Goal: Book appointment/travel/reservation

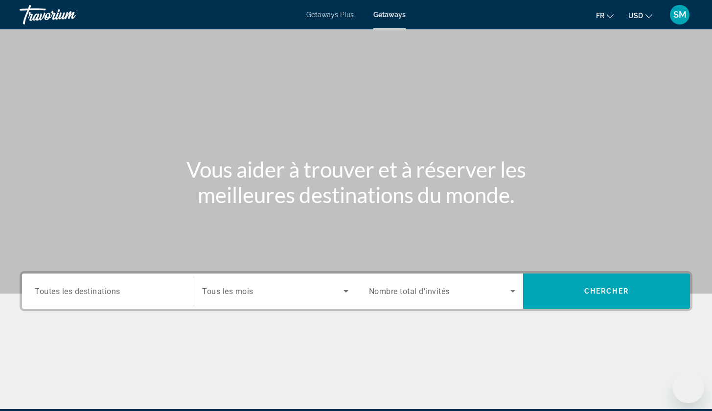
click at [118, 299] on div "Search widget" at bounding box center [108, 291] width 146 height 28
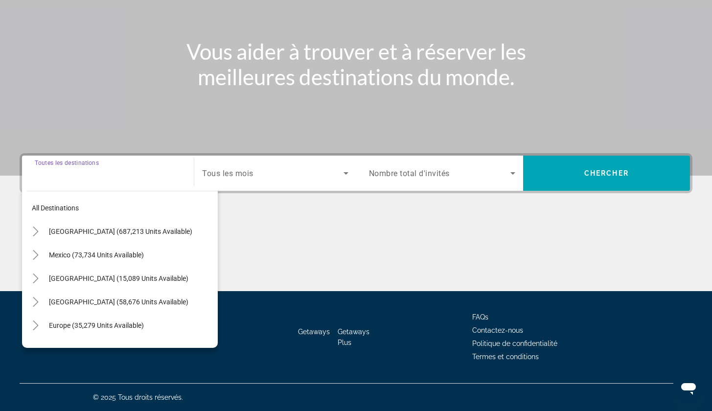
scroll to position [118, 0]
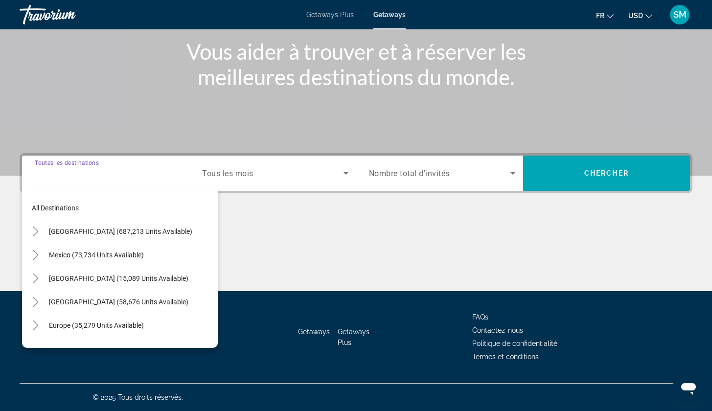
click at [427, 180] on div "Search widget" at bounding box center [442, 172] width 146 height 27
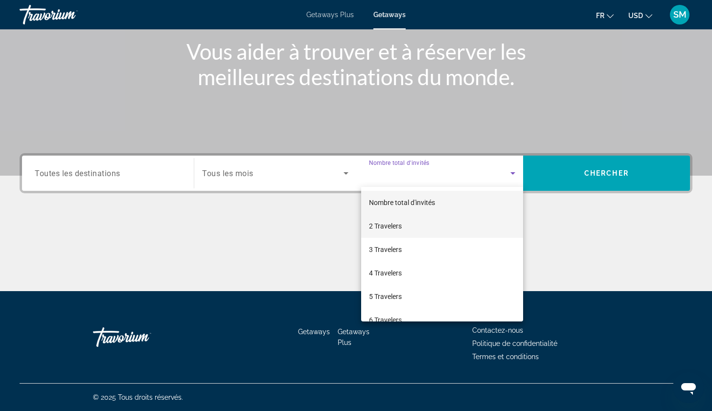
click at [395, 224] on span "2 Travelers" at bounding box center [385, 226] width 33 height 12
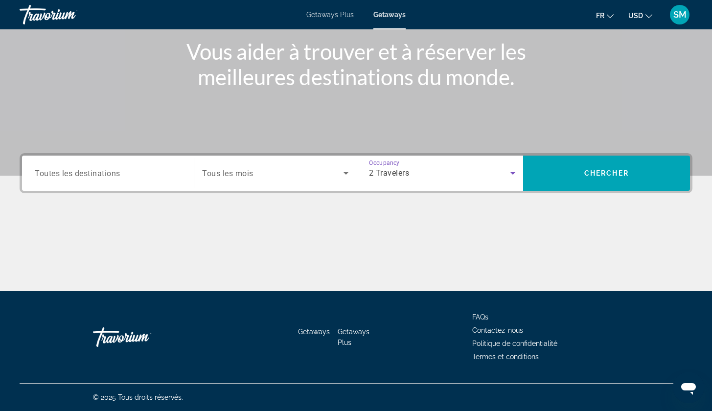
click at [137, 162] on div "Search widget" at bounding box center [108, 173] width 146 height 28
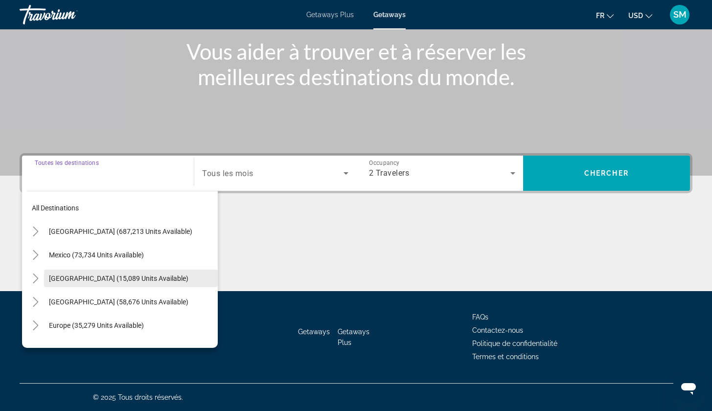
scroll to position [43, 0]
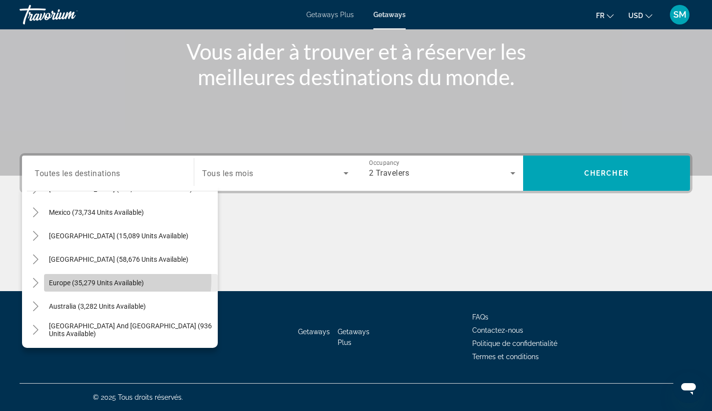
click at [109, 279] on span "Europe (35,279 units available)" at bounding box center [96, 283] width 95 height 8
type input "**********"
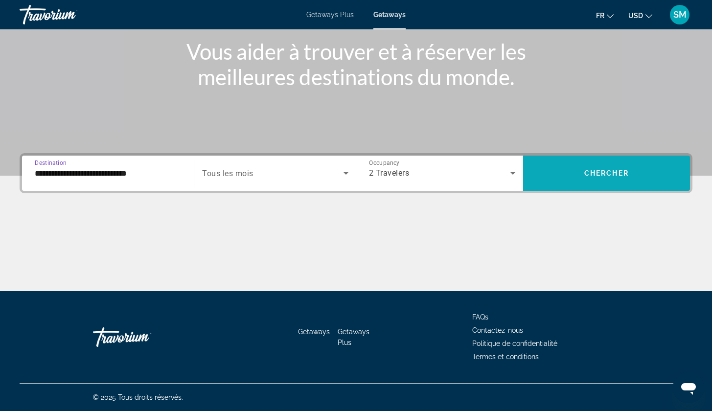
click at [588, 165] on span "Search widget" at bounding box center [606, 172] width 167 height 23
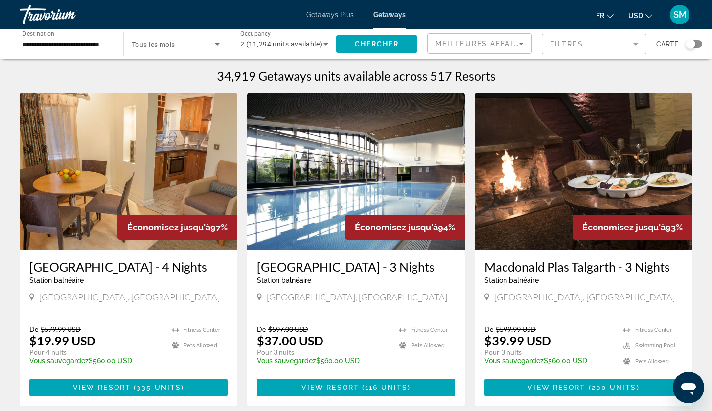
click at [689, 51] on div "Carte" at bounding box center [679, 44] width 46 height 22
click at [689, 50] on div "Carte" at bounding box center [679, 44] width 46 height 22
click at [690, 48] on div "Search widget" at bounding box center [690, 44] width 10 height 10
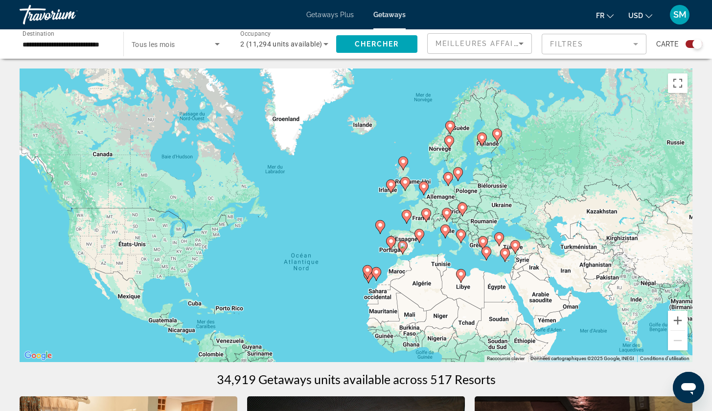
drag, startPoint x: 508, startPoint y: 180, endPoint x: 459, endPoint y: 279, distance: 110.9
click at [480, 244] on image "Main content" at bounding box center [483, 241] width 6 height 6
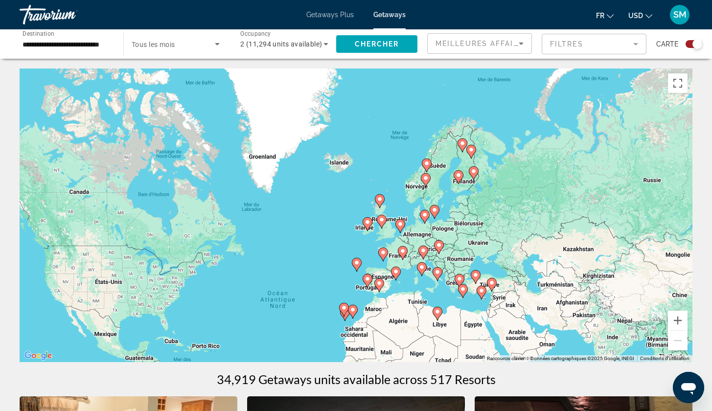
click at [463, 151] on icon "Main content" at bounding box center [462, 145] width 10 height 14
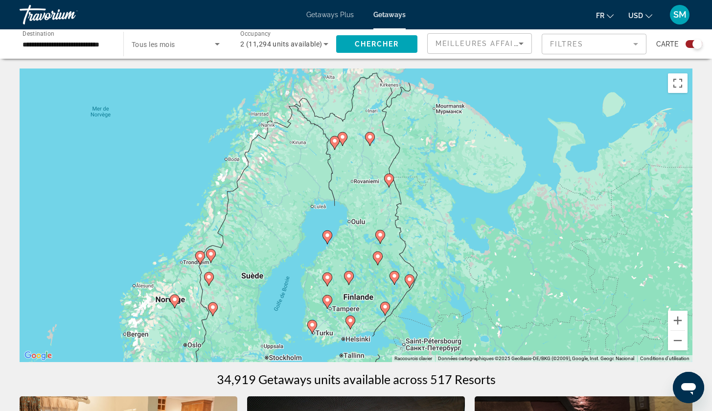
drag, startPoint x: 419, startPoint y: 191, endPoint x: 445, endPoint y: 262, distance: 75.5
click at [445, 262] on div "Pour activer le glissement avec le clavier, appuyez sur Alt+Entrée. Une fois ce…" at bounding box center [356, 214] width 673 height 293
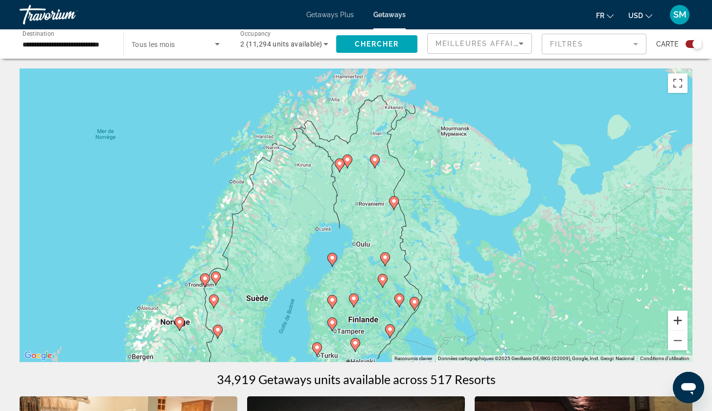
click at [671, 319] on button "Zoom avant" at bounding box center [678, 321] width 20 height 20
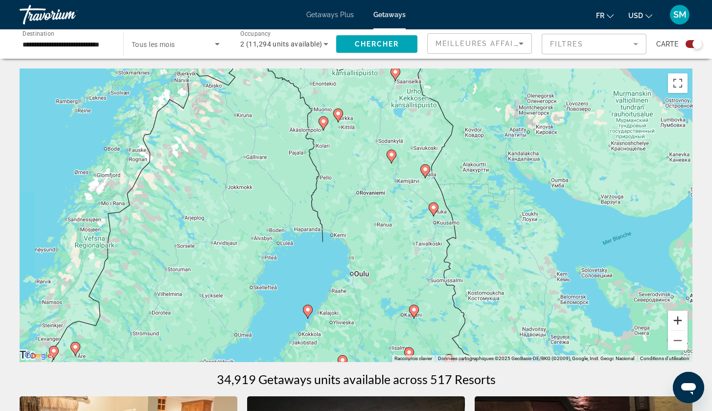
click at [671, 319] on button "Zoom avant" at bounding box center [678, 321] width 20 height 20
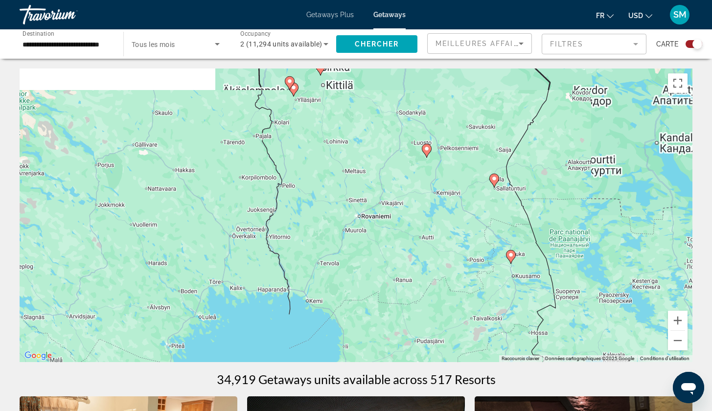
drag, startPoint x: 417, startPoint y: 223, endPoint x: 418, endPoint y: 269, distance: 46.0
click at [418, 270] on div "Pour activer le glissement avec le clavier, appuyez sur Alt+Entrée. Une fois ce…" at bounding box center [356, 214] width 673 height 293
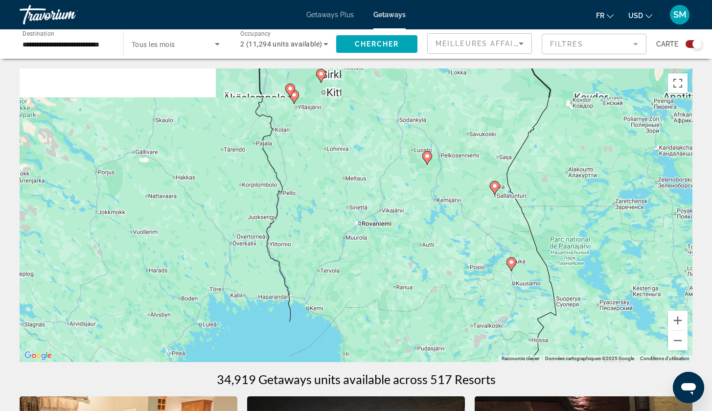
click at [427, 162] on icon "Main content" at bounding box center [426, 158] width 9 height 13
type input "**********"
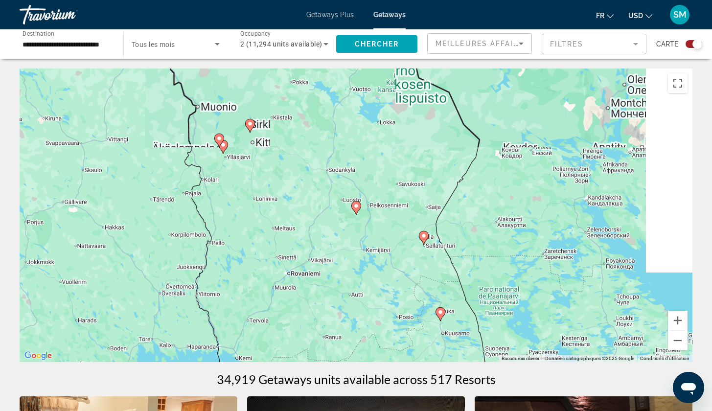
click at [355, 209] on icon "Main content" at bounding box center [355, 208] width 9 height 13
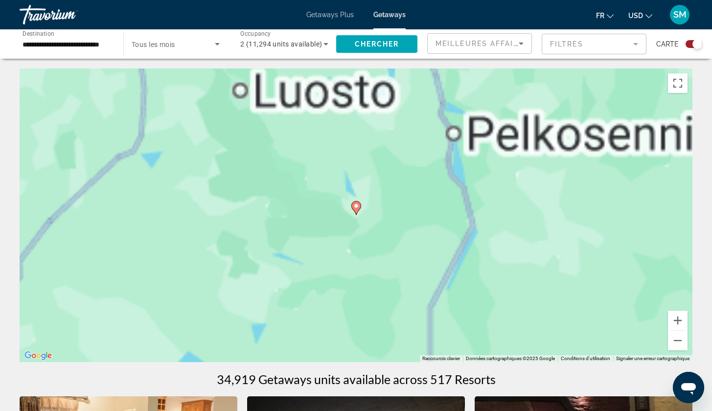
click at [355, 209] on icon "Main content" at bounding box center [355, 208] width 9 height 13
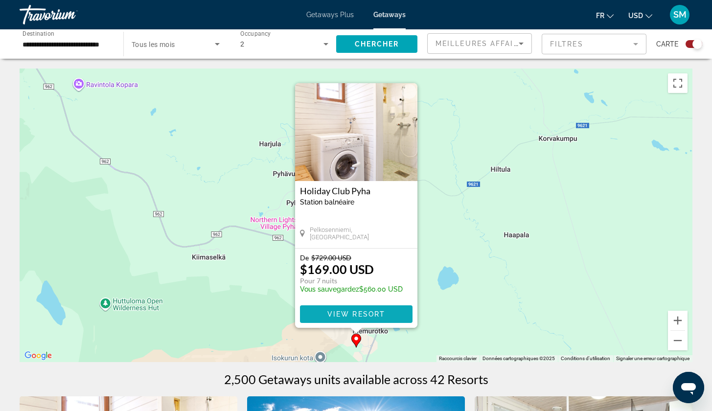
click at [356, 317] on span "View Resort" at bounding box center [356, 314] width 58 height 8
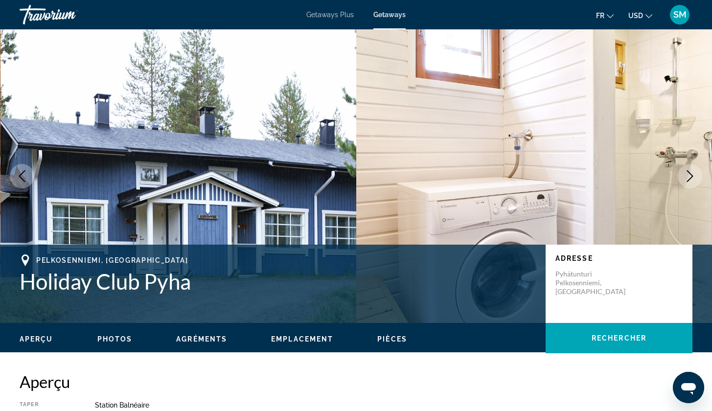
click at [646, 81] on img "Main content" at bounding box center [534, 175] width 356 height 293
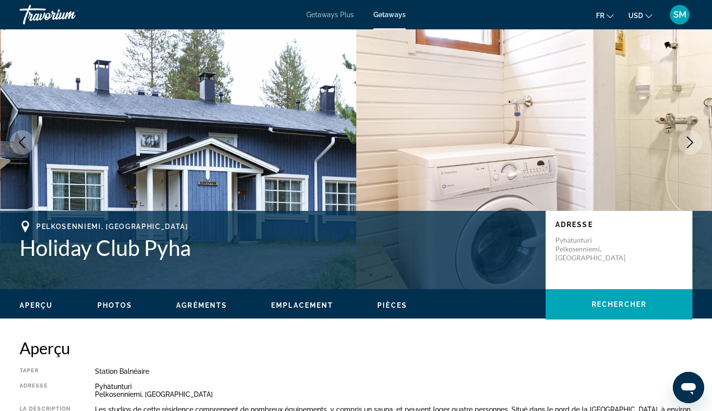
scroll to position [35, 0]
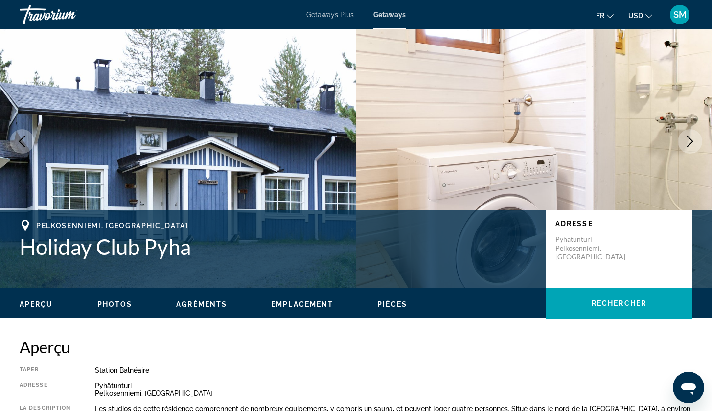
click at [684, 148] on button "Next image" at bounding box center [689, 141] width 24 height 24
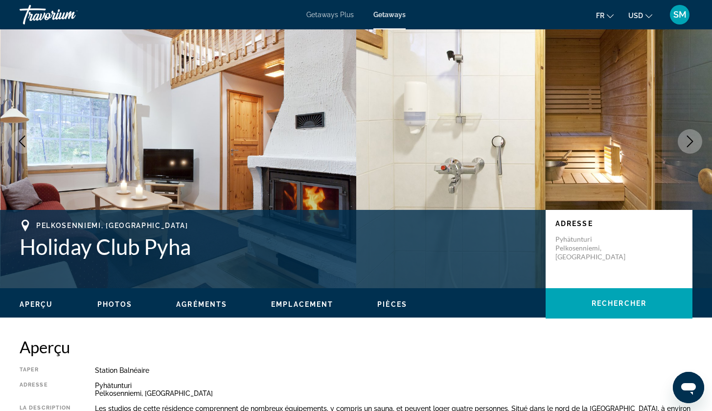
click at [684, 148] on button "Next image" at bounding box center [689, 141] width 24 height 24
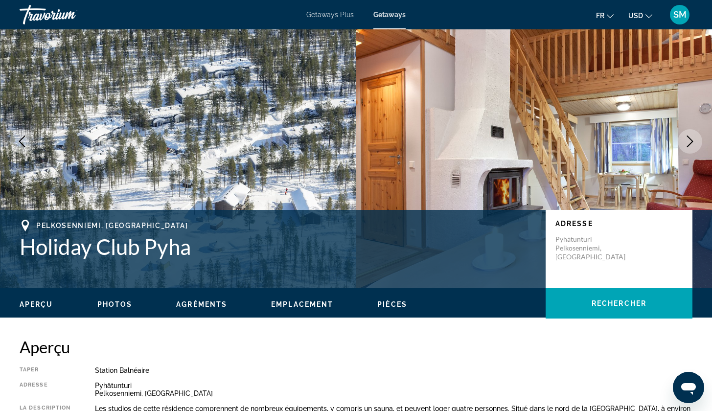
click at [684, 148] on button "Next image" at bounding box center [689, 141] width 24 height 24
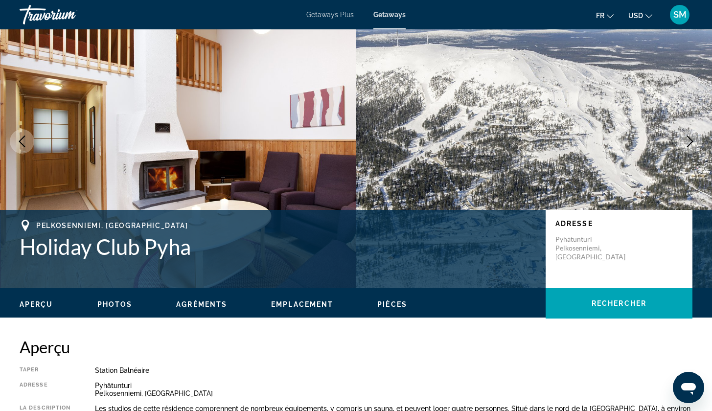
click at [684, 148] on button "Next image" at bounding box center [689, 141] width 24 height 24
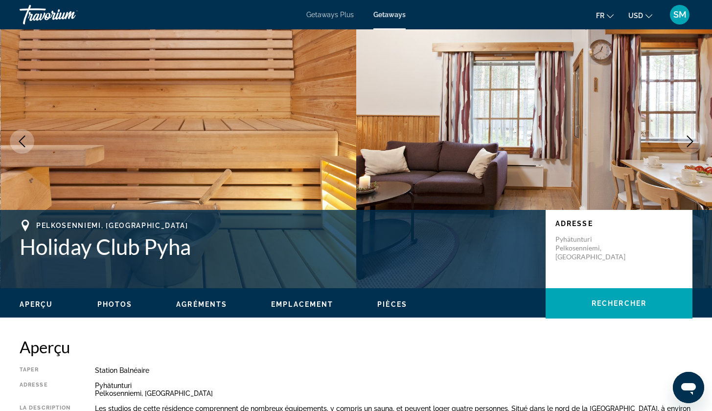
click at [684, 148] on button "Next image" at bounding box center [689, 141] width 24 height 24
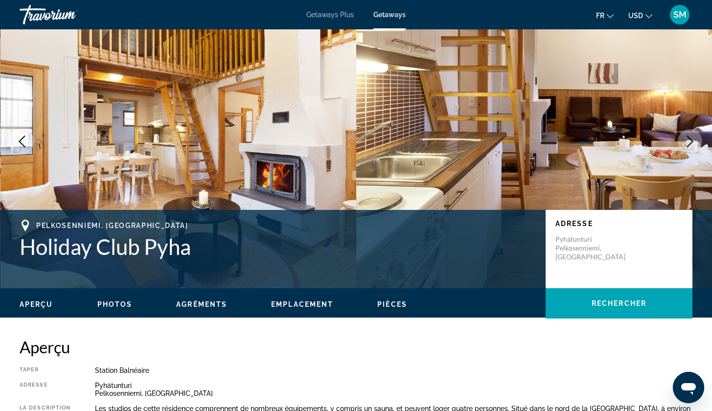
click at [684, 148] on button "Next image" at bounding box center [689, 141] width 24 height 24
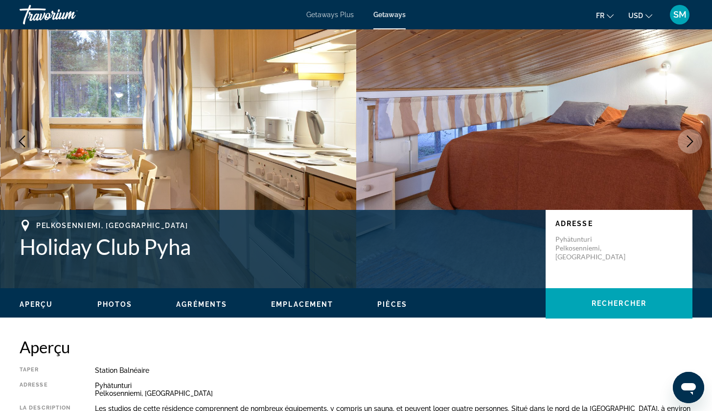
click at [684, 148] on button "Next image" at bounding box center [689, 141] width 24 height 24
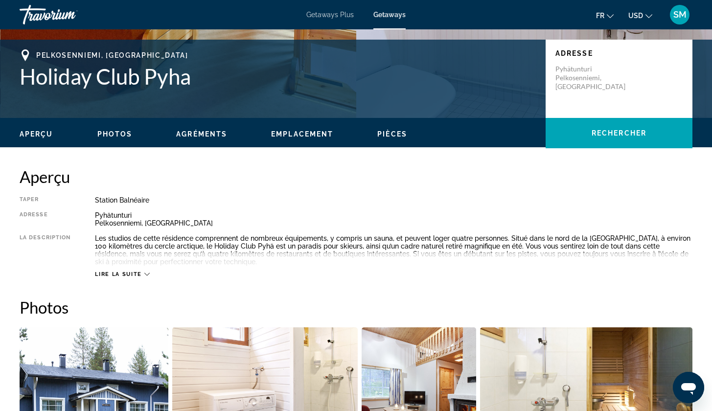
scroll to position [270, 0]
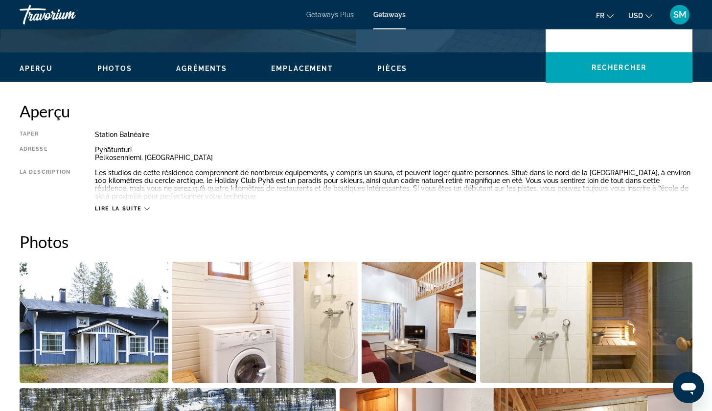
click at [128, 205] on span "Lire la suite" at bounding box center [118, 208] width 46 height 6
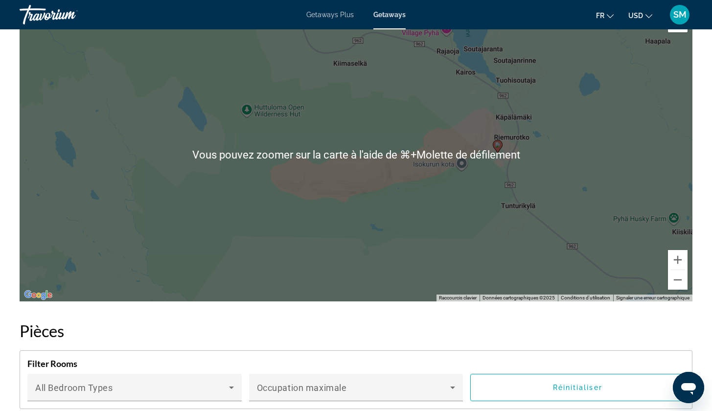
scroll to position [1276, 0]
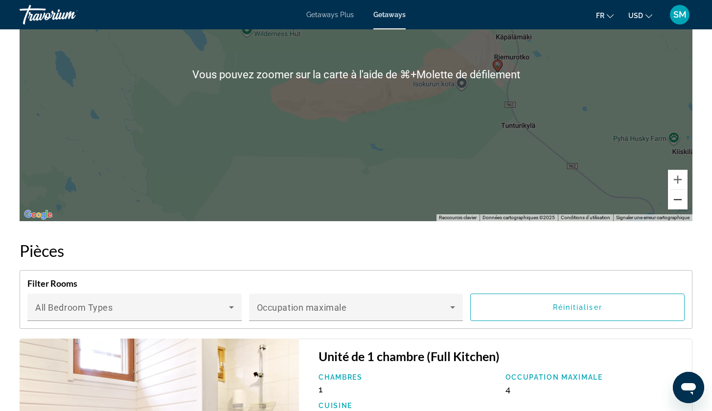
click at [680, 191] on button "Zoom arrière" at bounding box center [678, 200] width 20 height 20
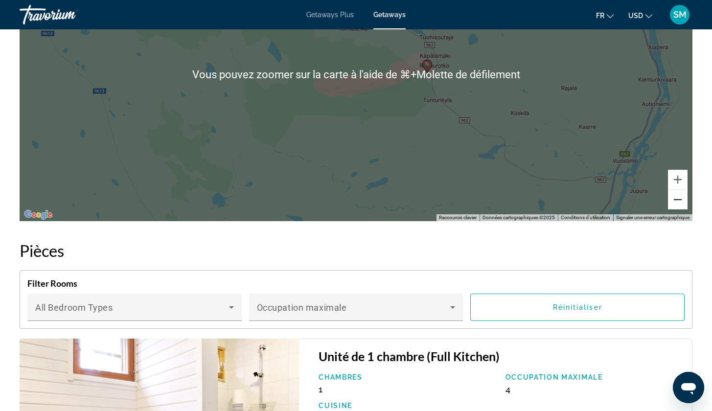
click at [680, 191] on button "Zoom arrière" at bounding box center [678, 200] width 20 height 20
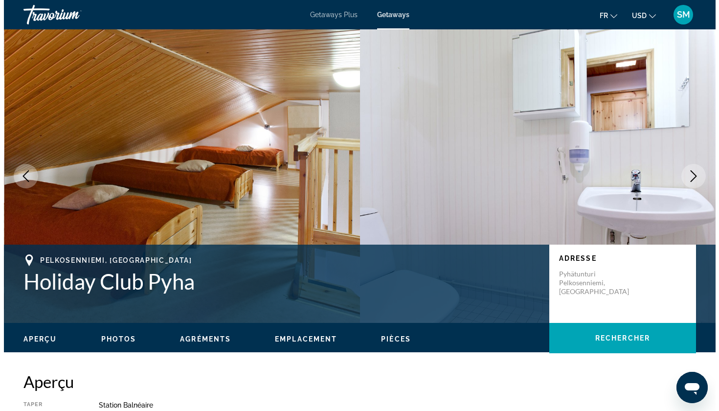
scroll to position [0, 0]
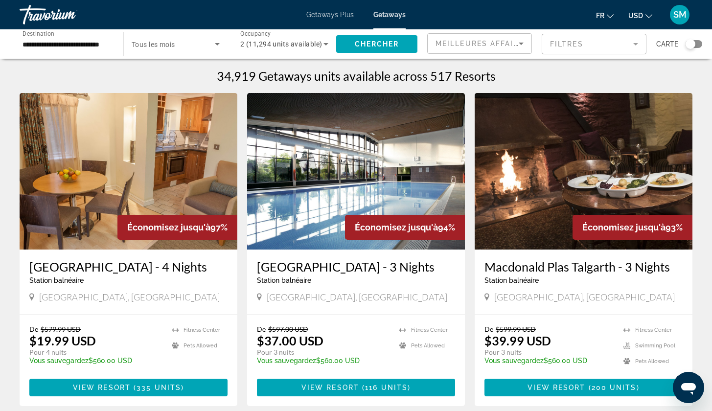
click at [692, 39] on div "Search widget" at bounding box center [690, 44] width 10 height 10
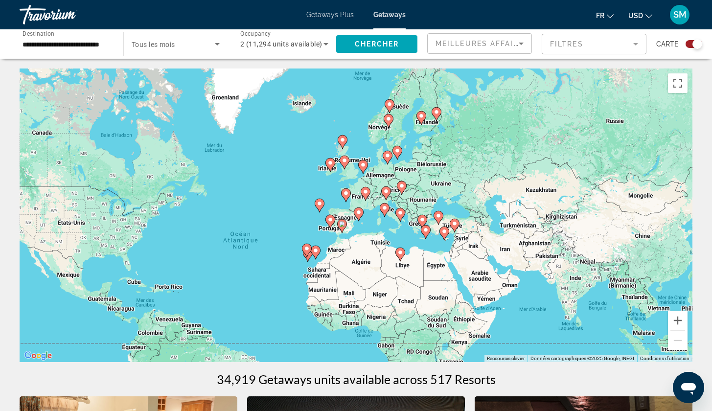
drag, startPoint x: 477, startPoint y: 182, endPoint x: 389, endPoint y: 222, distance: 96.8
click at [389, 223] on div "Pour activer le glissement avec le clavier, appuyez sur Alt+Entrée. Une fois ce…" at bounding box center [356, 214] width 673 height 293
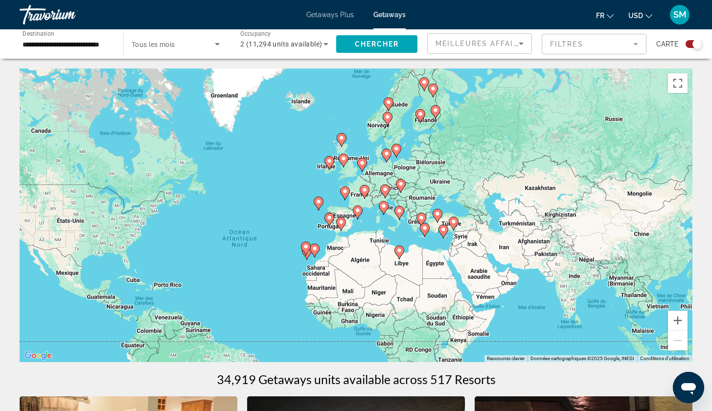
click at [454, 223] on image "Main content" at bounding box center [453, 222] width 6 height 6
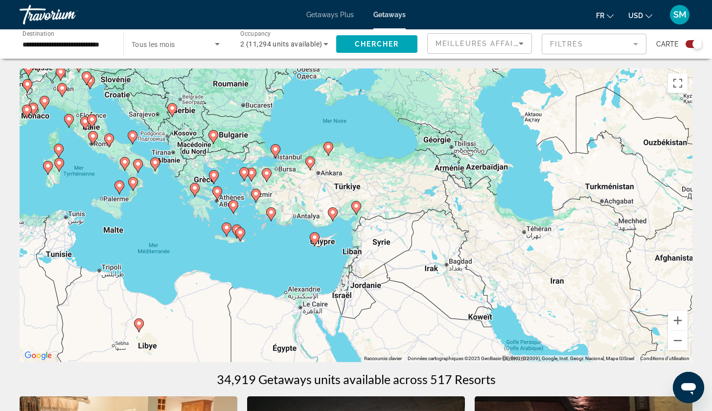
click at [337, 215] on gmp-advanced-marker "Main content" at bounding box center [333, 214] width 10 height 15
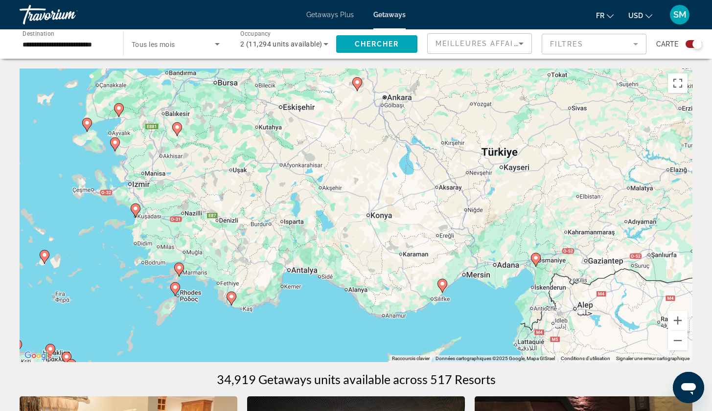
drag, startPoint x: 399, startPoint y: 210, endPoint x: 475, endPoint y: 314, distance: 128.5
click at [475, 314] on div "Pour activer le glissement avec le clavier, appuyez sur Alt+Entrée. Une fois ce…" at bounding box center [356, 214] width 673 height 293
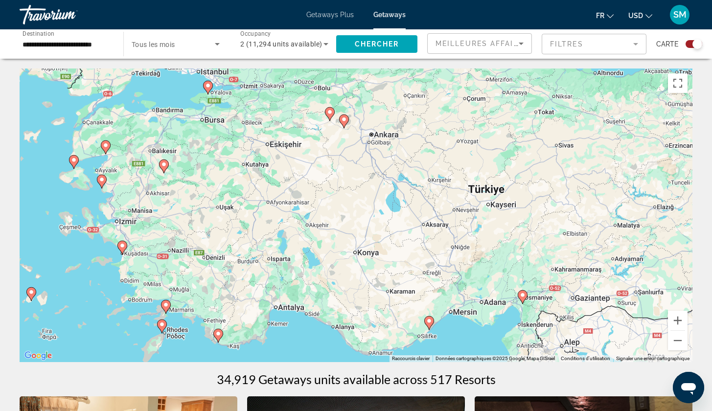
click at [218, 336] on image "Main content" at bounding box center [218, 334] width 6 height 6
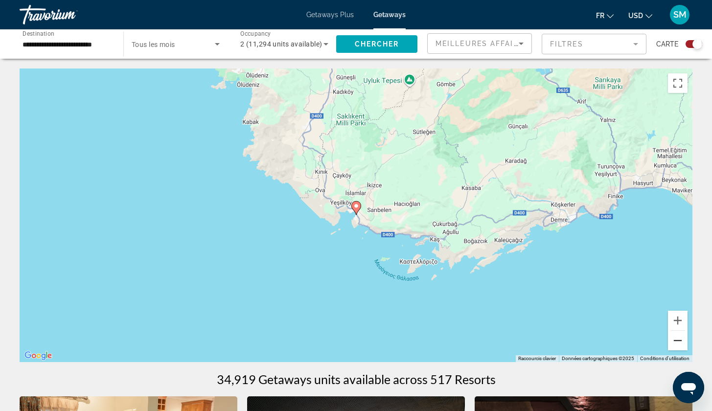
click at [676, 345] on button "Zoom arrière" at bounding box center [678, 341] width 20 height 20
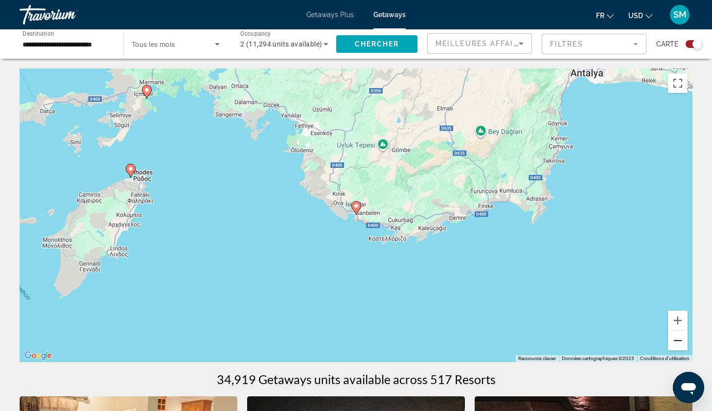
click at [677, 344] on button "Zoom arrière" at bounding box center [678, 341] width 20 height 20
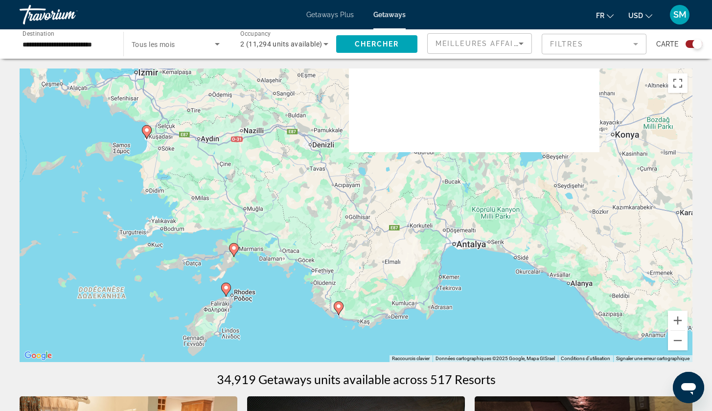
drag, startPoint x: 501, startPoint y: 245, endPoint x: 475, endPoint y: 355, distance: 113.0
click at [475, 355] on div "Pour activer le glissement avec le clavier, appuyez sur Alt+Entrée. Une fois ce…" at bounding box center [356, 214] width 673 height 293
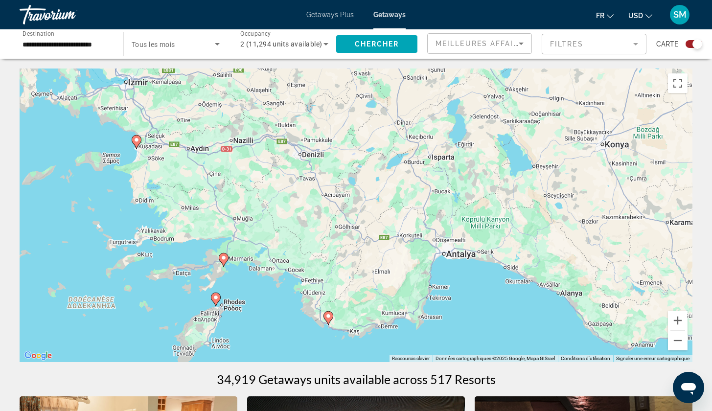
click at [217, 298] on image "Main content" at bounding box center [216, 297] width 6 height 6
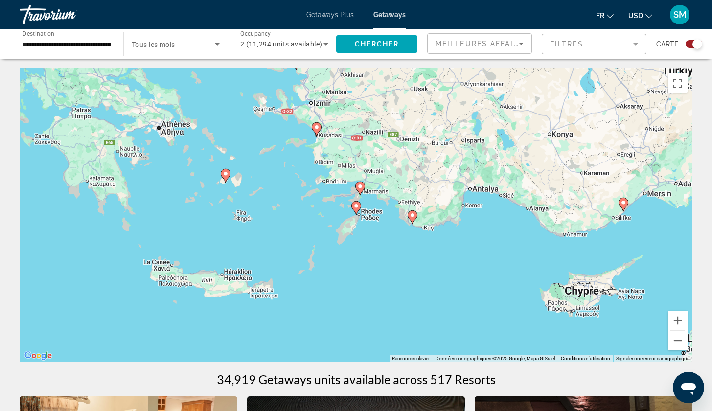
click at [358, 207] on image "Main content" at bounding box center [356, 206] width 6 height 6
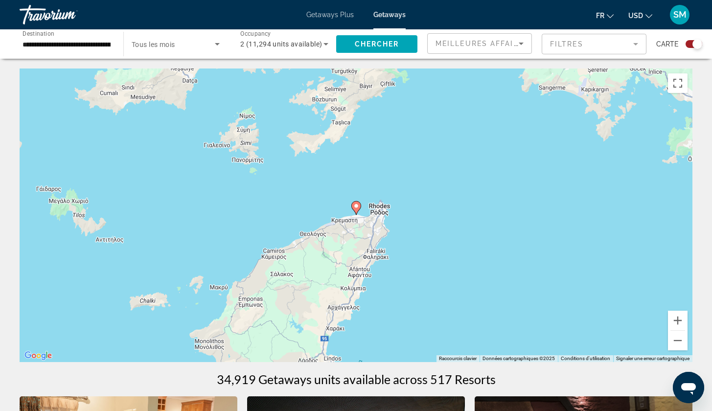
click at [358, 207] on image "Main content" at bounding box center [356, 206] width 6 height 6
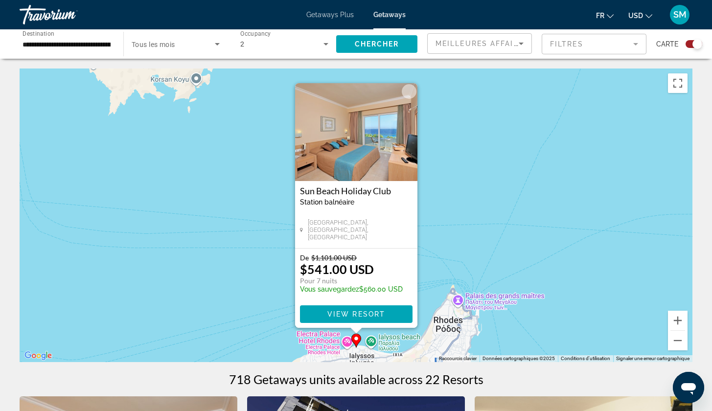
click at [412, 89] on button "Fermer" at bounding box center [409, 91] width 15 height 15
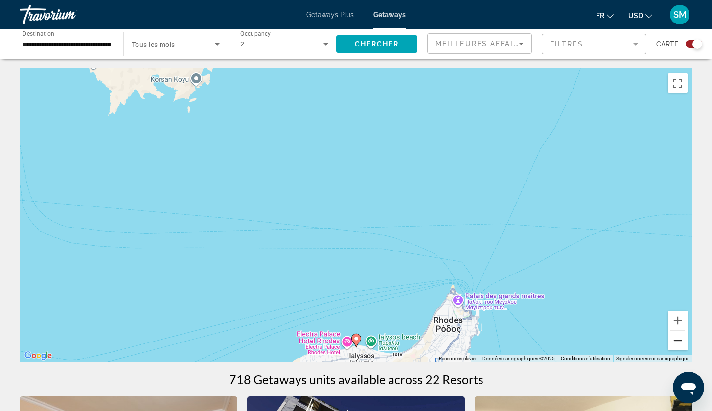
click at [684, 331] on button "Zoom arrière" at bounding box center [678, 341] width 20 height 20
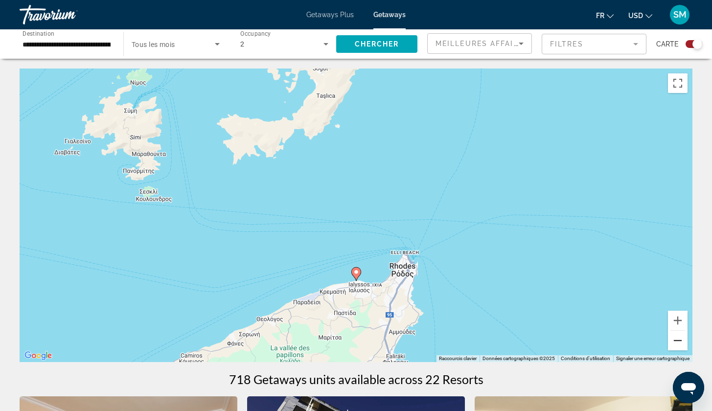
click at [682, 337] on button "Zoom arrière" at bounding box center [678, 341] width 20 height 20
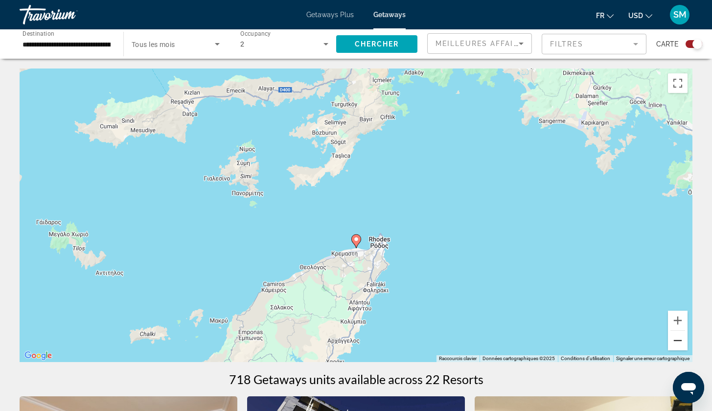
click at [682, 337] on button "Zoom arrière" at bounding box center [678, 341] width 20 height 20
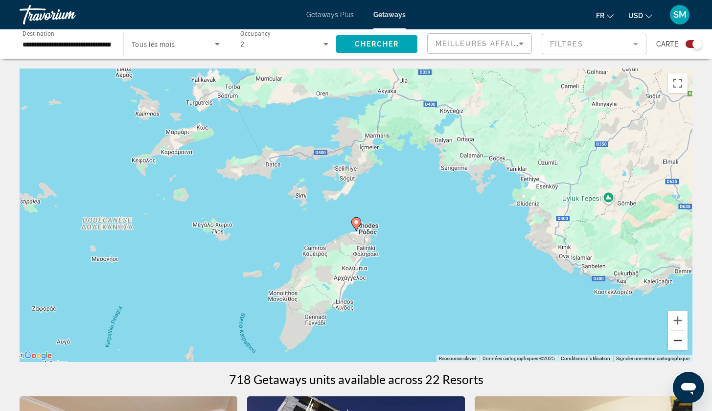
click at [682, 337] on button "Zoom arrière" at bounding box center [678, 341] width 20 height 20
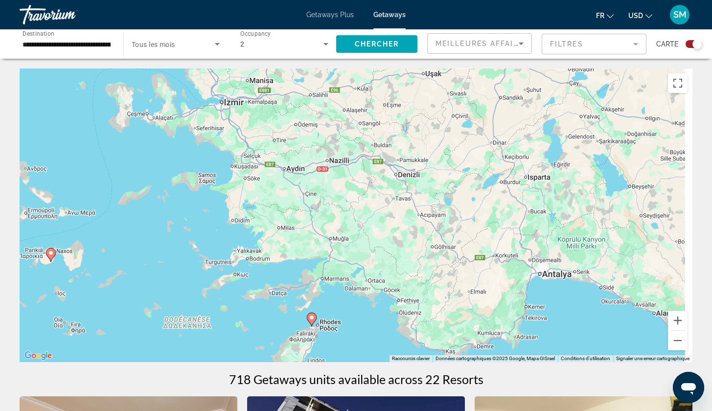
drag, startPoint x: 562, startPoint y: 258, endPoint x: 499, endPoint y: 390, distance: 146.6
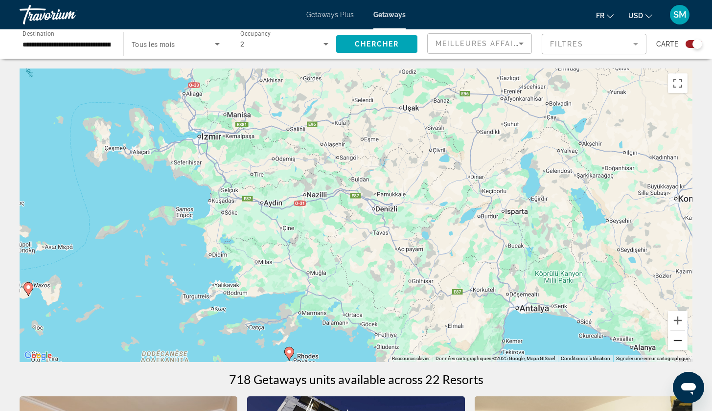
click at [674, 345] on button "Zoom arrière" at bounding box center [678, 341] width 20 height 20
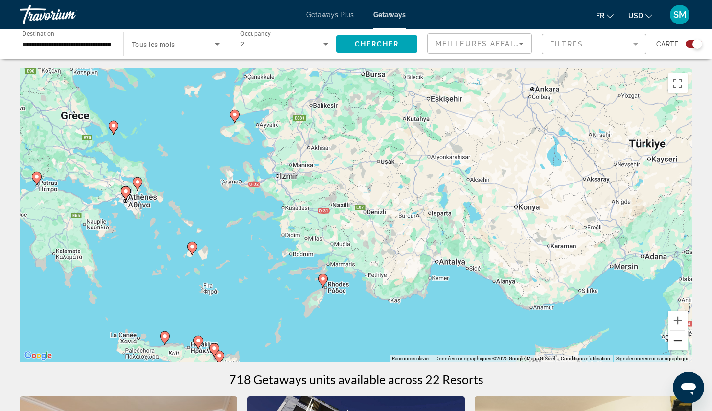
click at [674, 345] on button "Zoom arrière" at bounding box center [678, 341] width 20 height 20
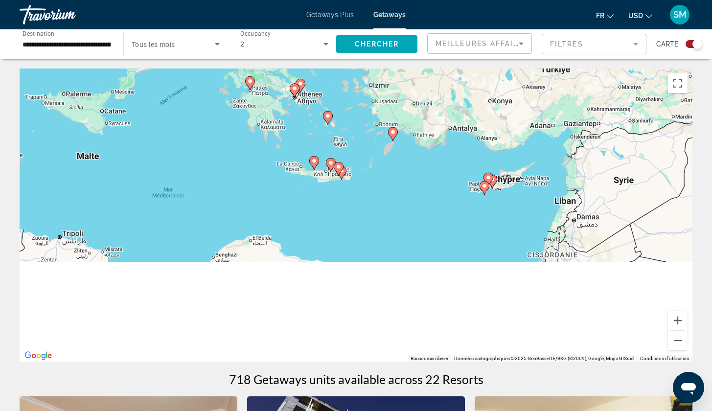
drag, startPoint x: 498, startPoint y: 303, endPoint x: 567, endPoint y: 161, distance: 157.1
click at [568, 161] on div "Pour activer le glissement avec le clavier, appuyez sur Alt+Entrée. Une fois ce…" at bounding box center [356, 214] width 673 height 293
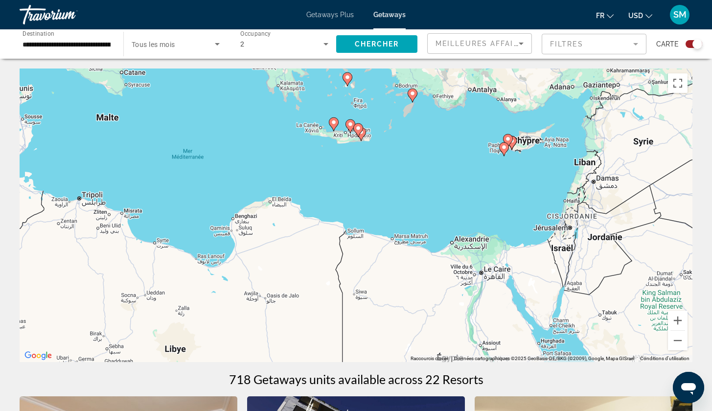
click at [108, 39] on input "**********" at bounding box center [67, 45] width 88 height 12
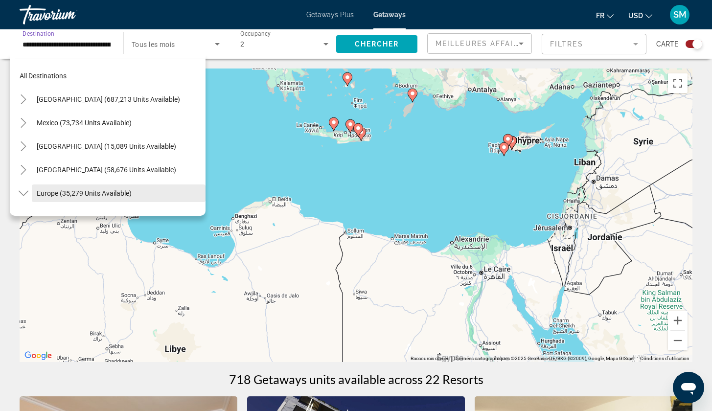
click at [50, 198] on span "Search widget" at bounding box center [119, 192] width 174 height 23
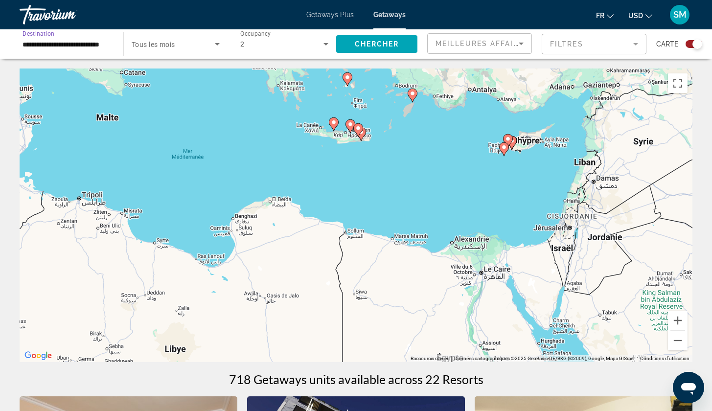
click at [70, 51] on div "**********" at bounding box center [67, 44] width 88 height 28
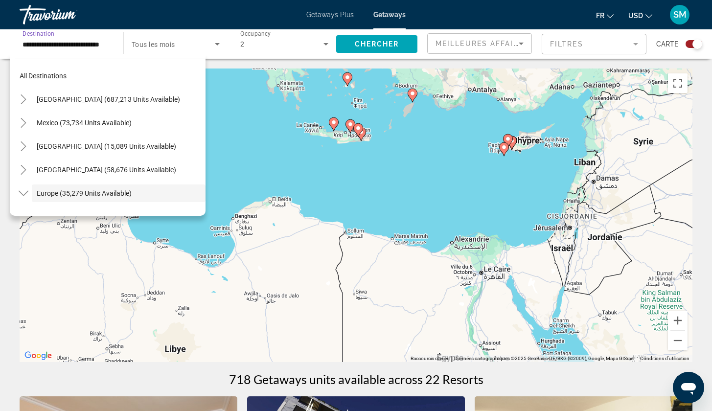
scroll to position [58, 0]
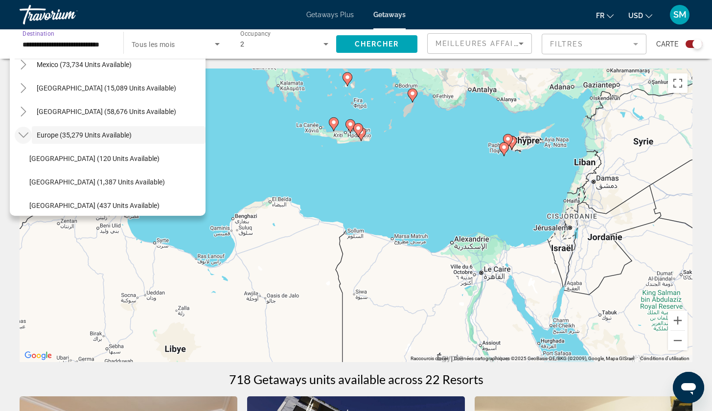
click at [20, 129] on mat-icon "Toggle Europe (35,279 units available)" at bounding box center [23, 135] width 17 height 17
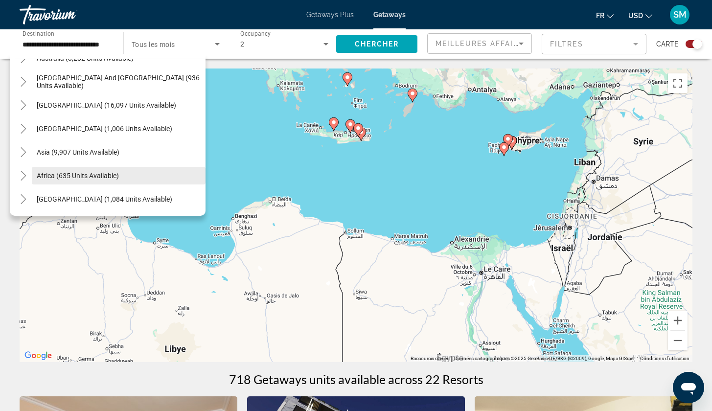
scroll to position [158, 0]
click at [35, 176] on span "Search widget" at bounding box center [119, 175] width 174 height 23
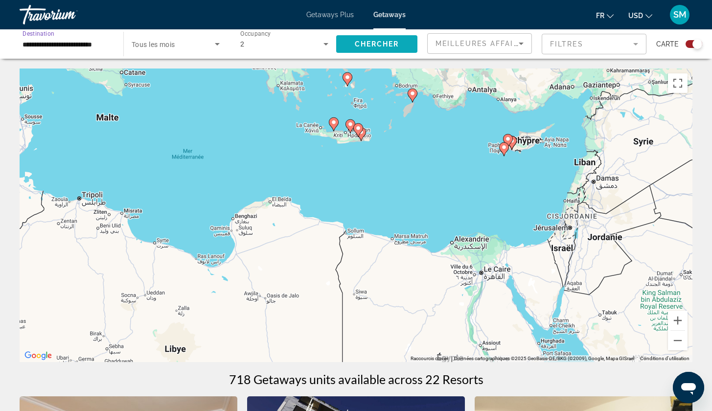
click at [372, 48] on span "Search widget" at bounding box center [376, 43] width 81 height 23
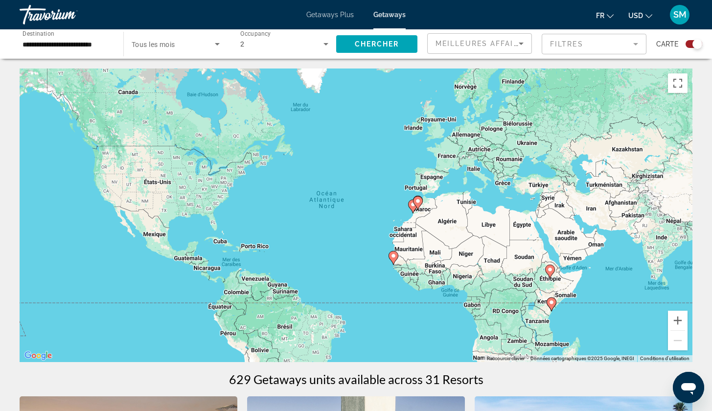
click at [414, 210] on gmp-advanced-marker "Main content" at bounding box center [418, 203] width 10 height 15
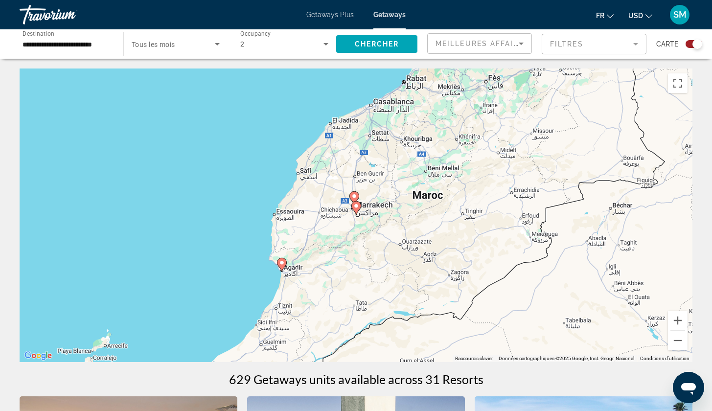
click at [357, 208] on image "Main content" at bounding box center [356, 206] width 6 height 6
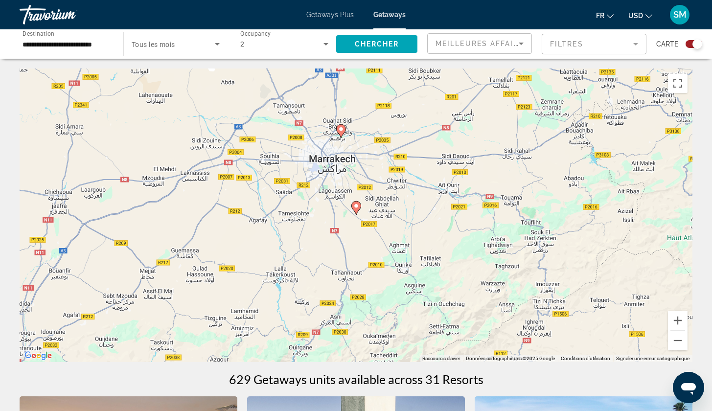
click at [357, 208] on image "Main content" at bounding box center [356, 206] width 6 height 6
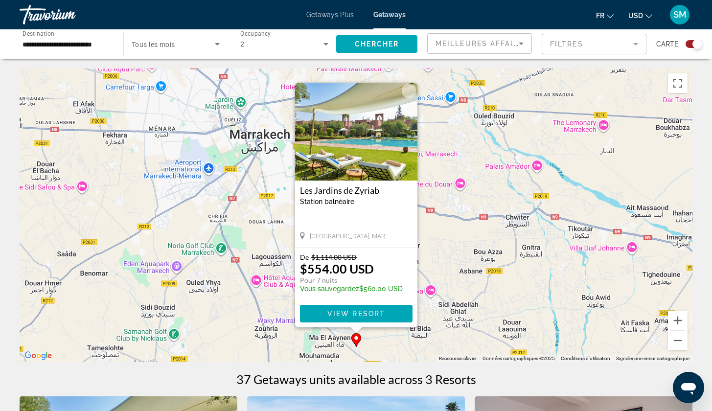
click at [408, 90] on button "Fermer" at bounding box center [409, 91] width 15 height 15
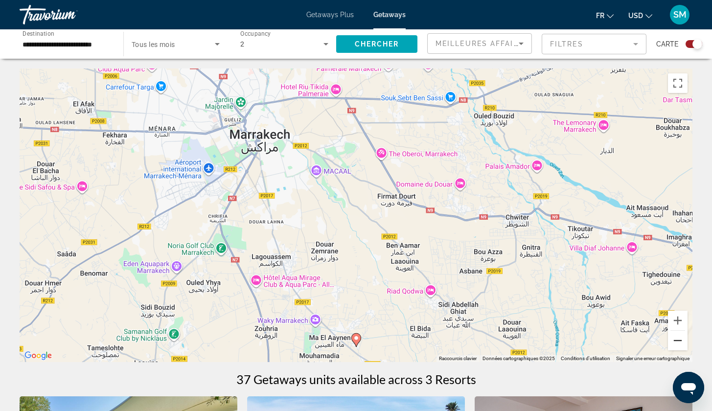
click at [675, 339] on button "Zoom arrière" at bounding box center [678, 341] width 20 height 20
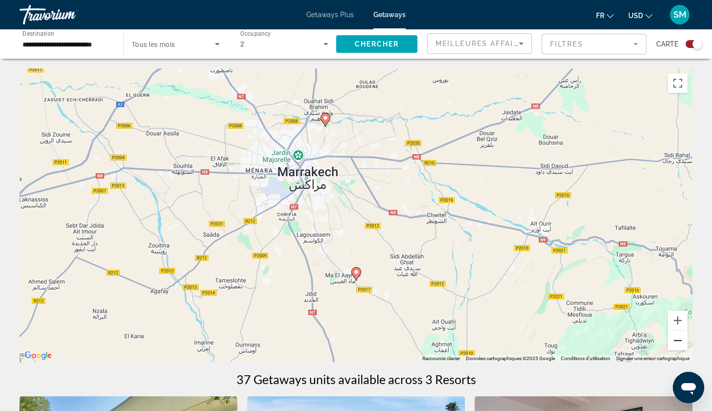
click at [675, 339] on button "Zoom arrière" at bounding box center [678, 341] width 20 height 20
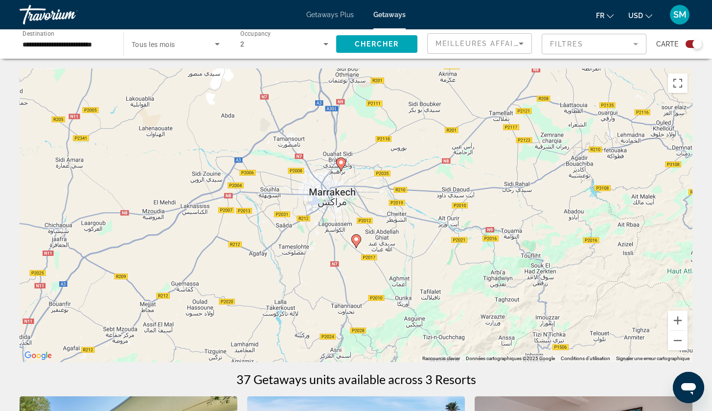
click at [337, 169] on gmp-advanced-marker "Main content" at bounding box center [341, 164] width 10 height 15
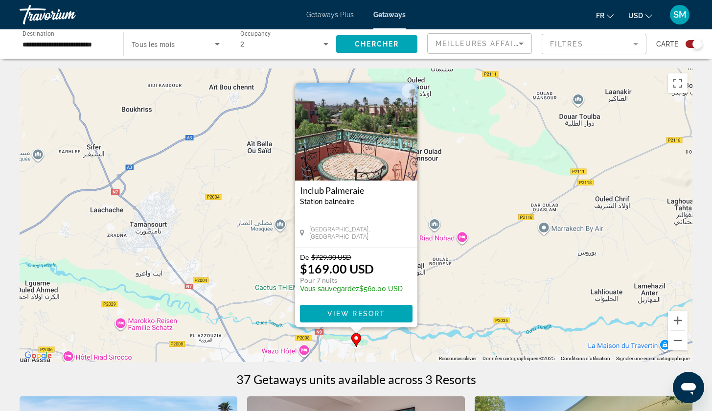
click at [463, 235] on div "Pour activer le glissement avec le clavier, appuyez sur Alt+Entrée. Une fois ce…" at bounding box center [356, 214] width 673 height 293
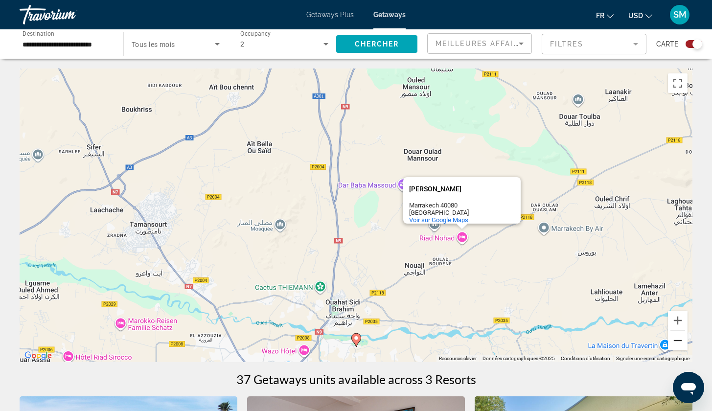
click at [677, 346] on button "Zoom arrière" at bounding box center [678, 341] width 20 height 20
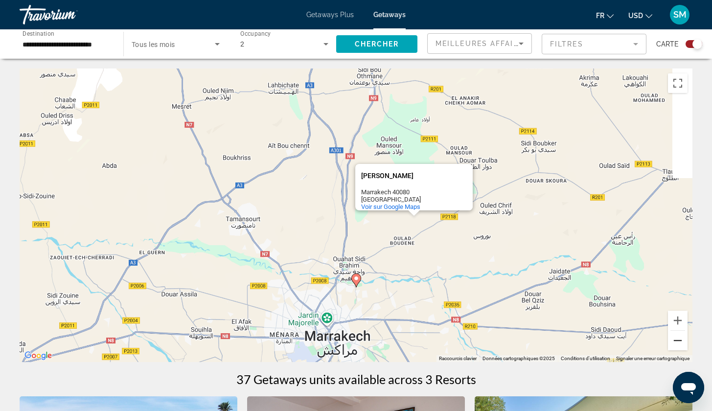
click at [677, 346] on button "Zoom arrière" at bounding box center [678, 341] width 20 height 20
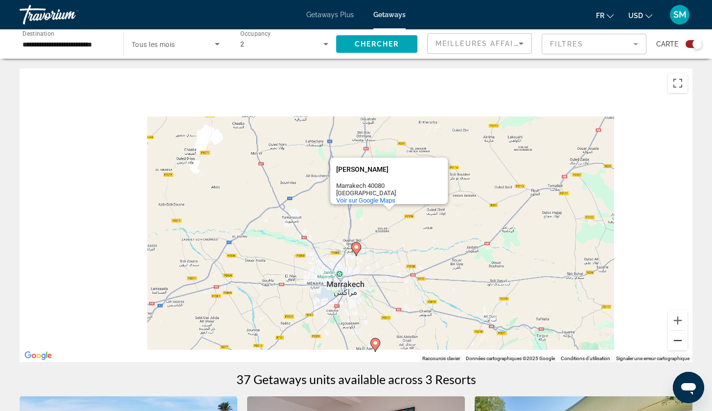
click at [677, 346] on button "Zoom arrière" at bounding box center [678, 341] width 20 height 20
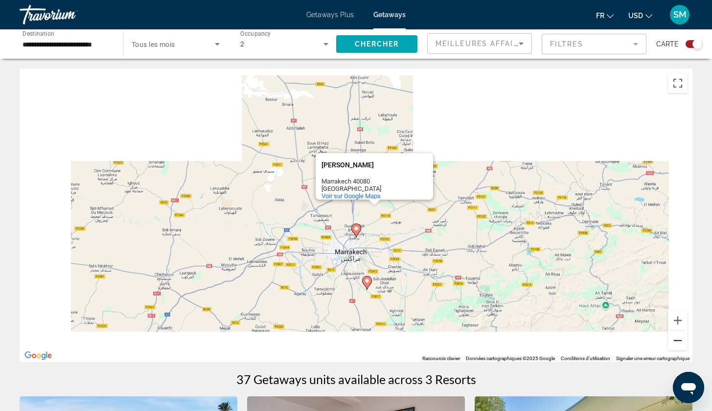
click at [677, 346] on button "Zoom arrière" at bounding box center [678, 341] width 20 height 20
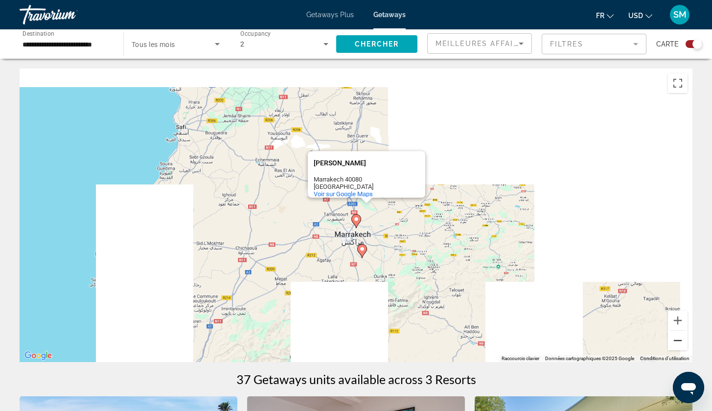
click at [677, 346] on button "Zoom arrière" at bounding box center [678, 341] width 20 height 20
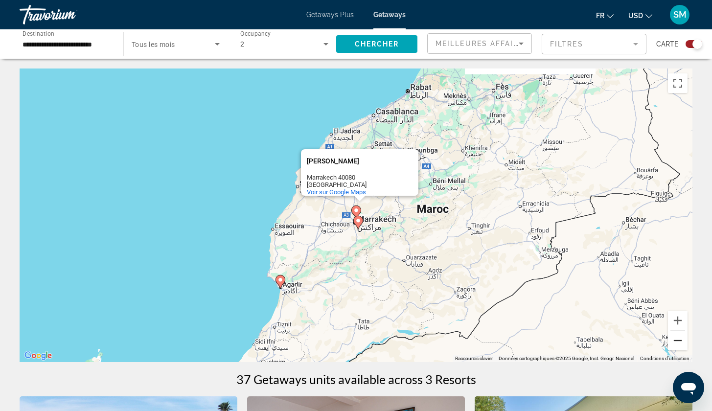
click at [677, 346] on button "Zoom arrière" at bounding box center [678, 341] width 20 height 20
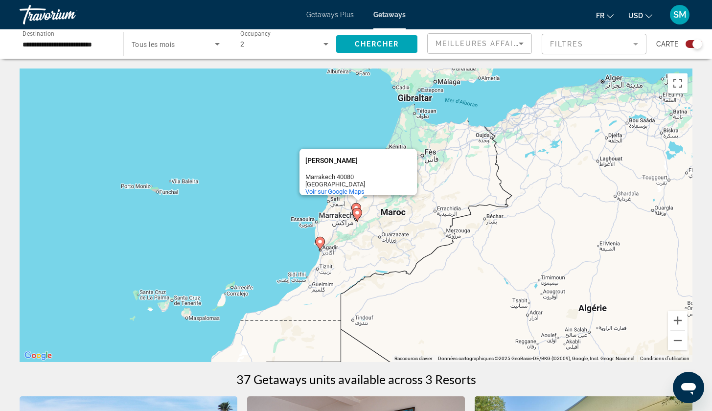
click at [321, 246] on icon "Main content" at bounding box center [319, 243] width 9 height 13
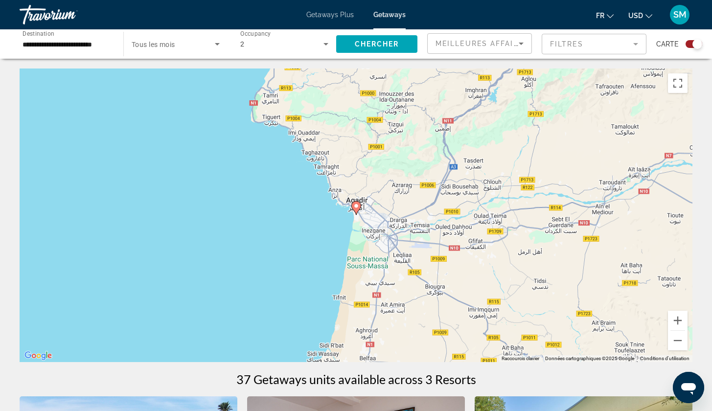
click at [358, 211] on icon "Main content" at bounding box center [356, 208] width 10 height 14
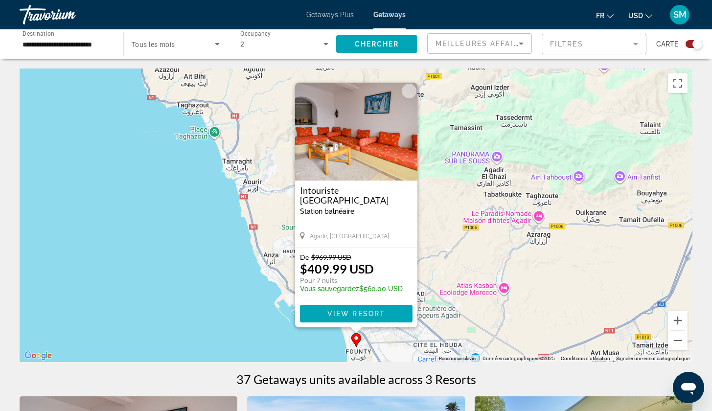
click at [408, 90] on button "Fermer" at bounding box center [409, 91] width 15 height 15
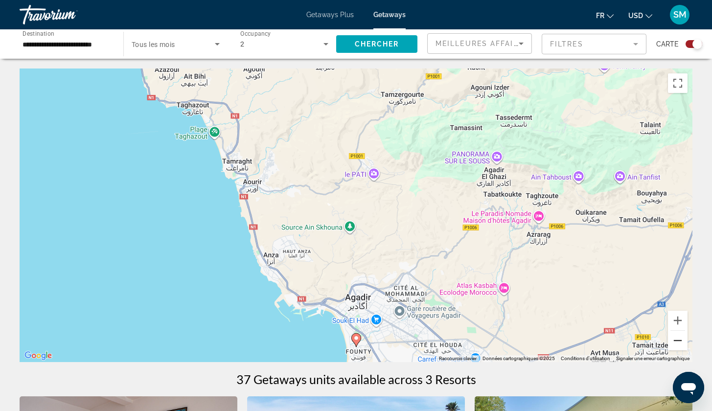
click at [675, 345] on button "Zoom arrière" at bounding box center [678, 341] width 20 height 20
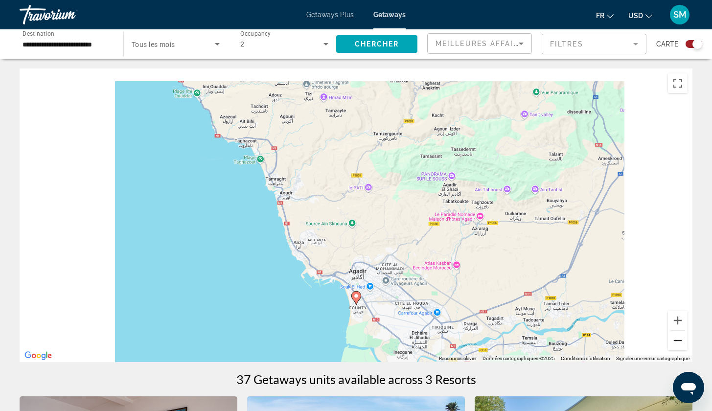
click at [675, 345] on button "Zoom arrière" at bounding box center [678, 341] width 20 height 20
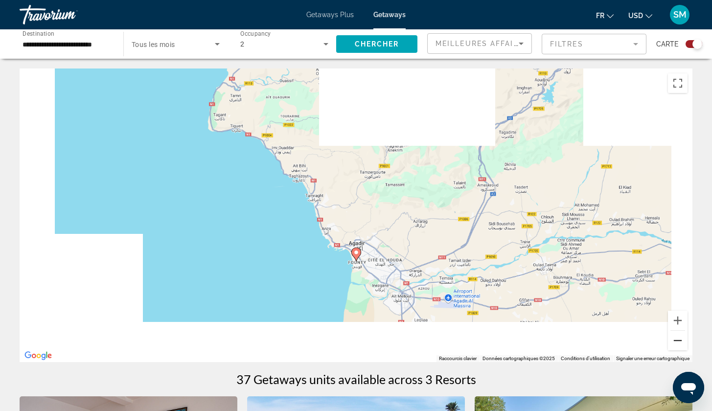
click at [675, 345] on button "Zoom arrière" at bounding box center [678, 341] width 20 height 20
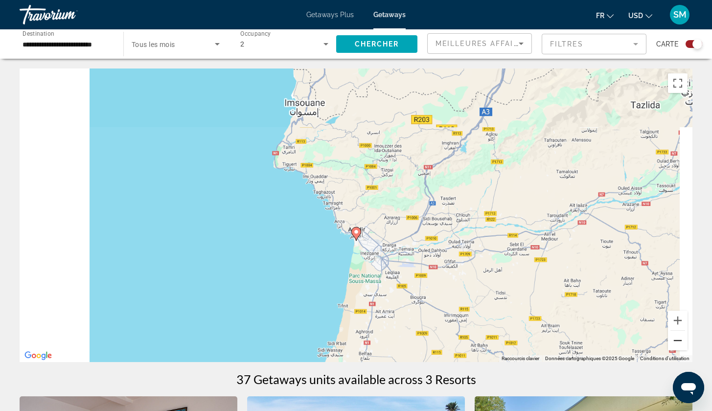
click at [675, 345] on button "Zoom arrière" at bounding box center [678, 341] width 20 height 20
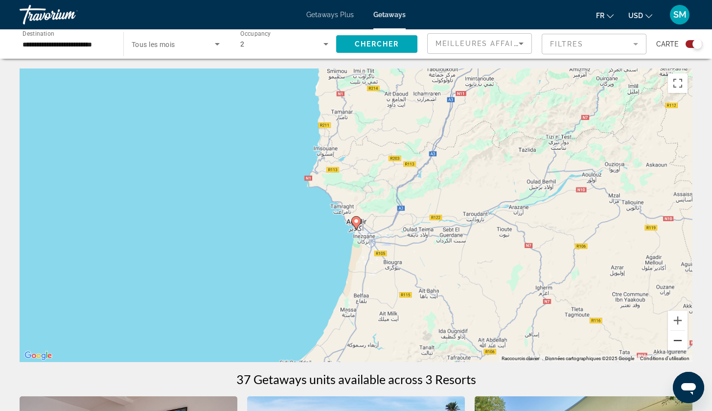
click at [675, 345] on button "Zoom arrière" at bounding box center [678, 341] width 20 height 20
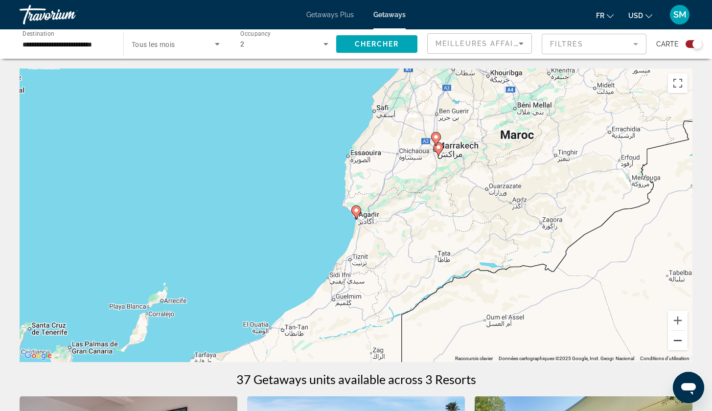
click at [675, 345] on button "Zoom arrière" at bounding box center [678, 341] width 20 height 20
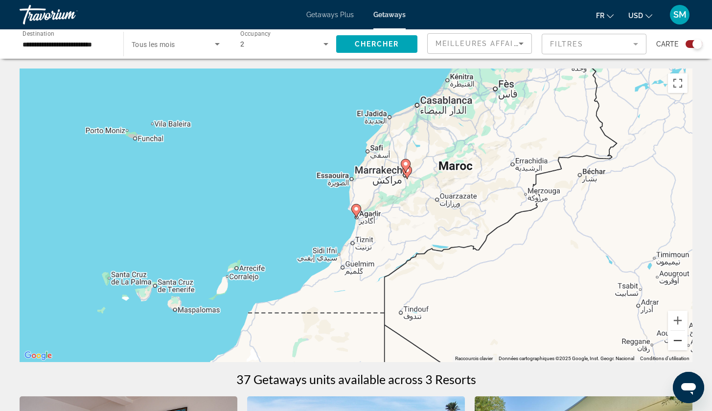
click at [675, 345] on button "Zoom arrière" at bounding box center [678, 341] width 20 height 20
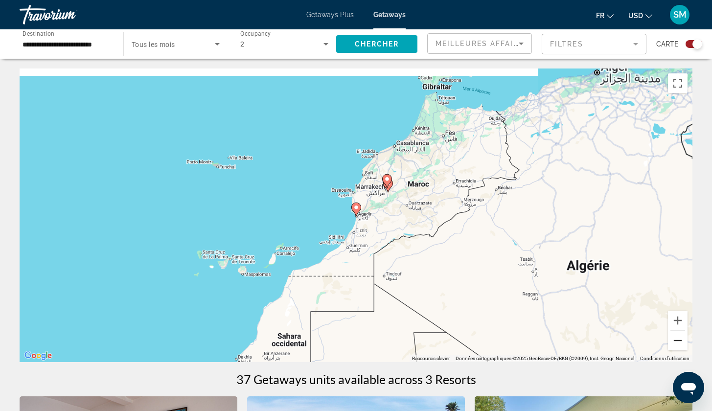
click at [675, 345] on button "Zoom arrière" at bounding box center [678, 341] width 20 height 20
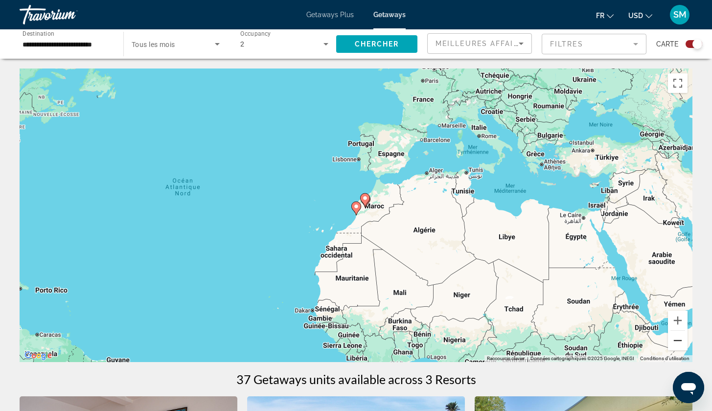
click at [675, 345] on button "Zoom arrière" at bounding box center [678, 341] width 20 height 20
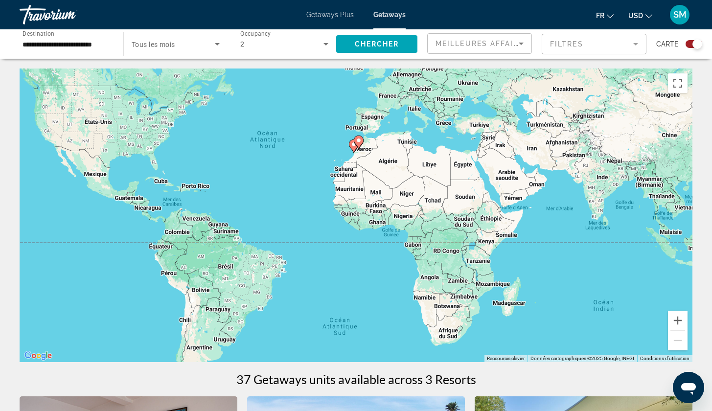
drag, startPoint x: 566, startPoint y: 315, endPoint x: 564, endPoint y: 253, distance: 62.7
click at [564, 252] on div "Pour activer le glissement avec le clavier, appuyez sur Alt+Entrée. Une fois ce…" at bounding box center [356, 214] width 673 height 293
click at [102, 36] on div "**********" at bounding box center [67, 44] width 88 height 28
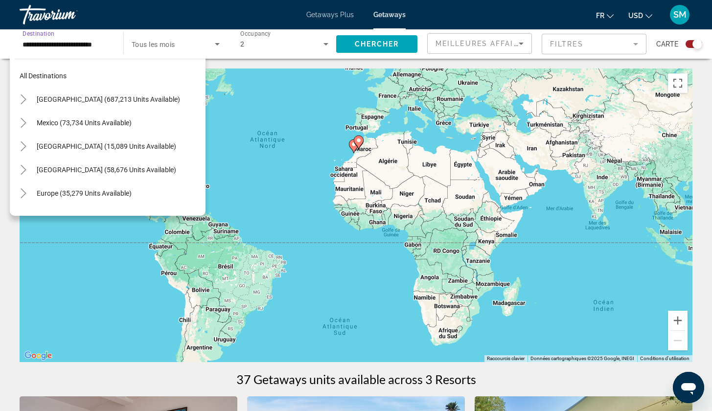
scroll to position [223, 0]
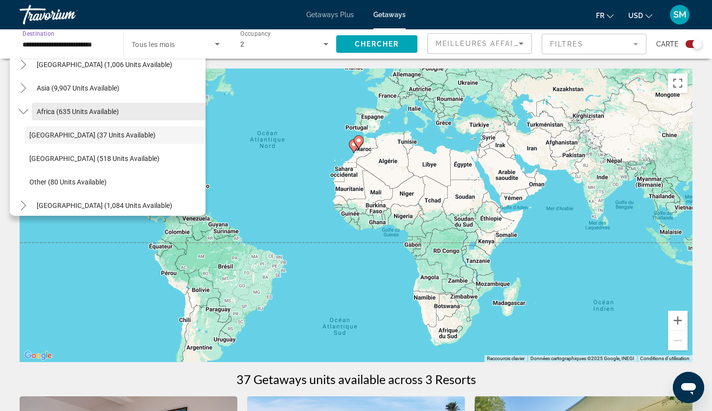
click at [45, 111] on span "Africa (635 units available)" at bounding box center [78, 112] width 82 height 8
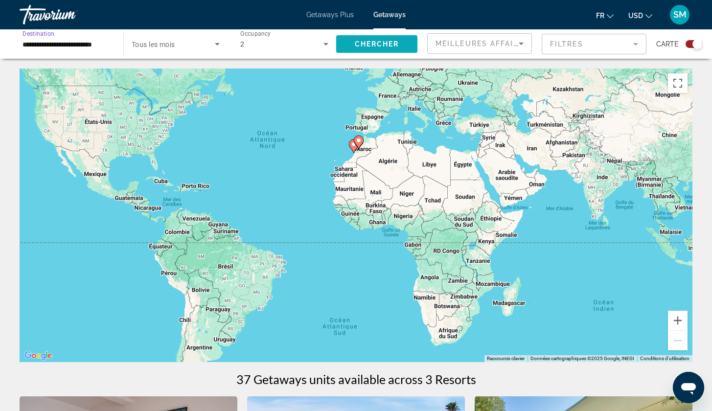
click at [371, 42] on span "Chercher" at bounding box center [377, 44] width 45 height 8
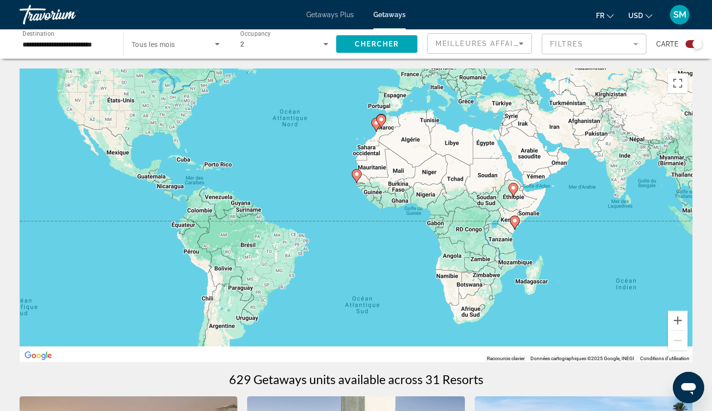
drag, startPoint x: 523, startPoint y: 234, endPoint x: 480, endPoint y: 138, distance: 105.5
click at [480, 138] on div "Pour activer le glissement avec le clavier, appuyez sur Alt+Entrée. Une fois ce…" at bounding box center [356, 214] width 673 height 293
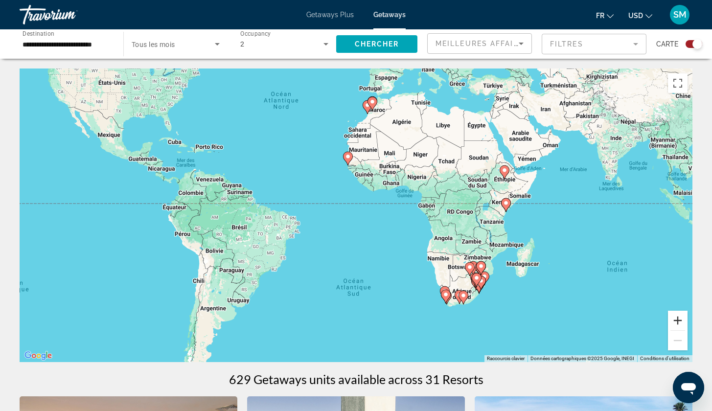
click at [676, 323] on button "Zoom avant" at bounding box center [678, 321] width 20 height 20
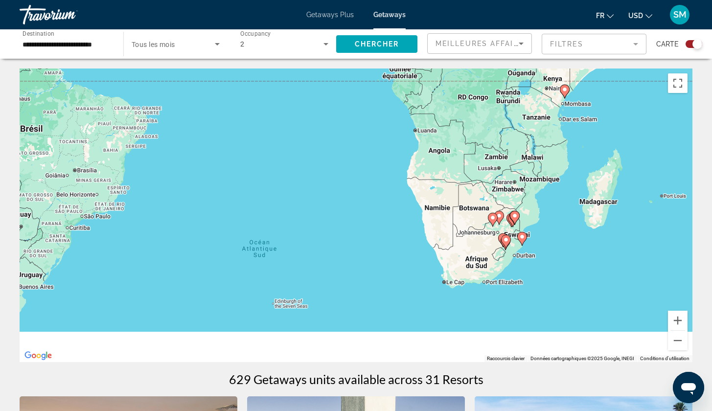
drag, startPoint x: 647, startPoint y: 315, endPoint x: 556, endPoint y: 201, distance: 146.1
click at [556, 201] on div "Pour activer le glissement avec le clavier, appuyez sur Alt+Entrée. Une fois ce…" at bounding box center [356, 214] width 673 height 293
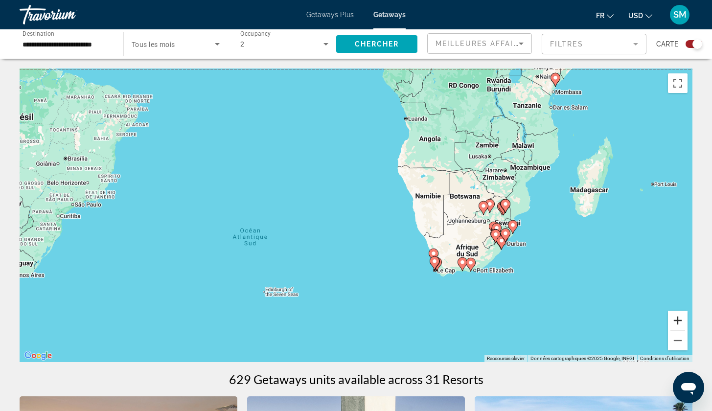
click at [674, 323] on button "Zoom avant" at bounding box center [678, 321] width 20 height 20
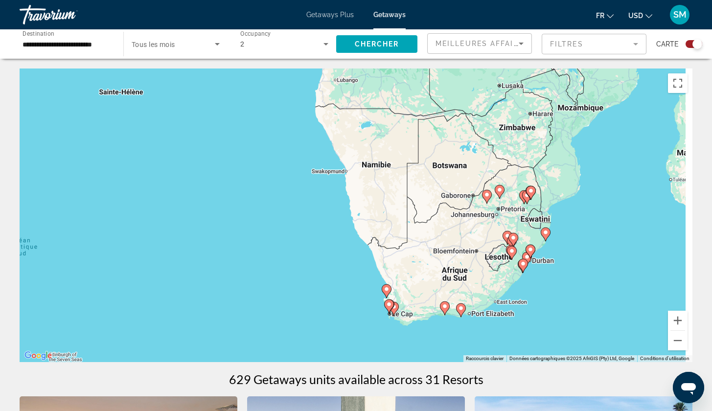
drag, startPoint x: 604, startPoint y: 287, endPoint x: 477, endPoint y: 270, distance: 127.7
click at [476, 270] on div "Pour activer le glissement avec le clavier, appuyez sur Alt+Entrée. Une fois ce…" at bounding box center [356, 214] width 673 height 293
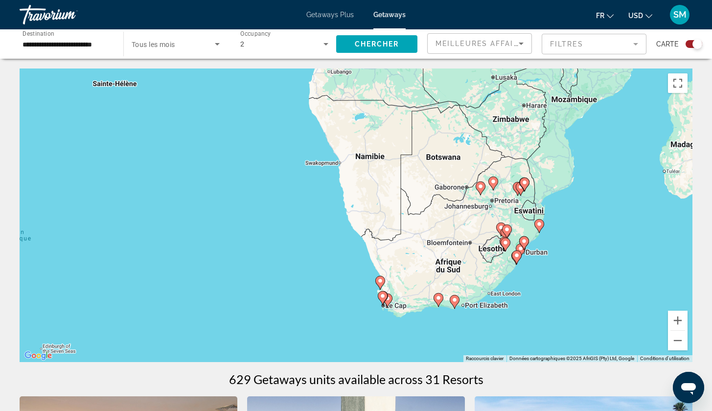
click at [389, 306] on gmp-advanced-marker "Main content" at bounding box center [388, 300] width 10 height 15
type input "**********"
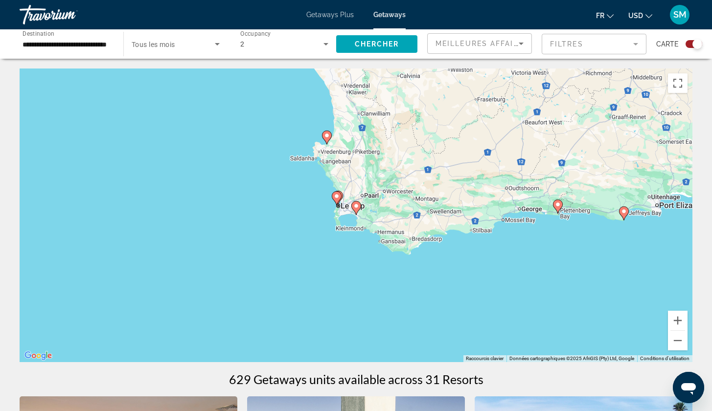
click at [356, 214] on icon "Main content" at bounding box center [356, 208] width 10 height 14
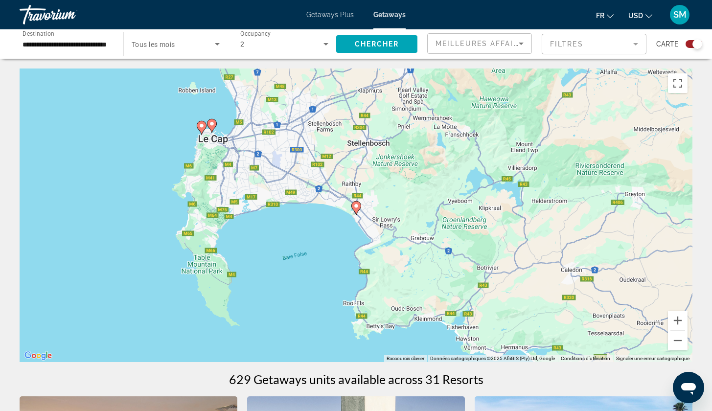
click at [356, 214] on icon "Main content" at bounding box center [356, 208] width 10 height 14
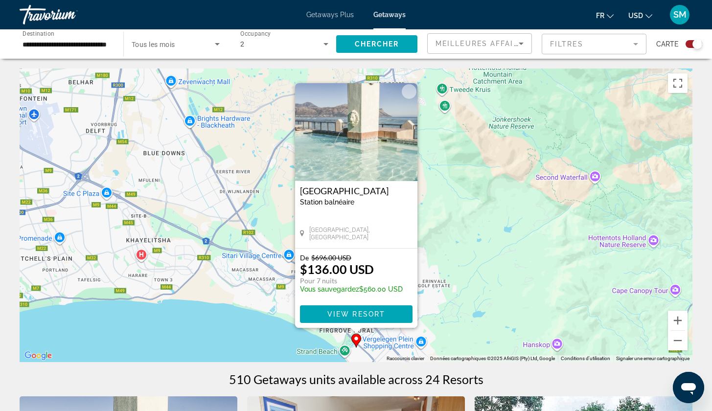
click at [389, 136] on img "Main content" at bounding box center [356, 132] width 122 height 98
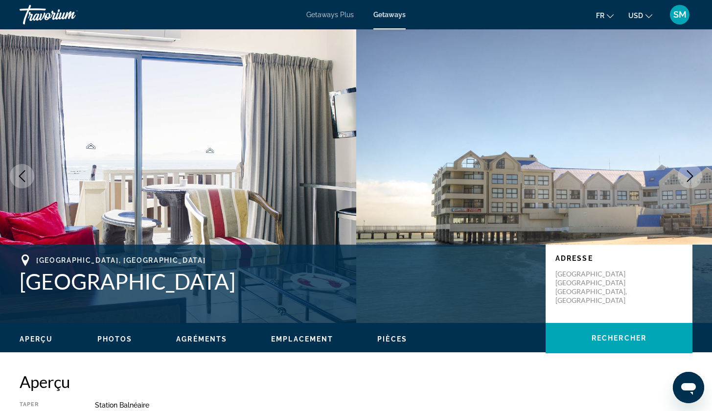
click at [685, 178] on icon "Next image" at bounding box center [690, 176] width 12 height 12
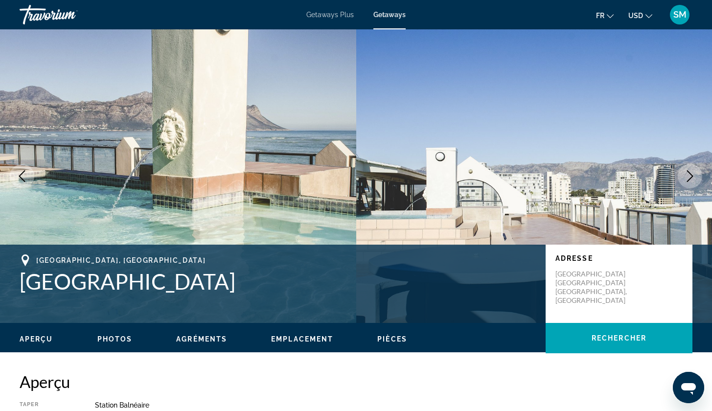
click at [685, 179] on icon "Next image" at bounding box center [690, 176] width 12 height 12
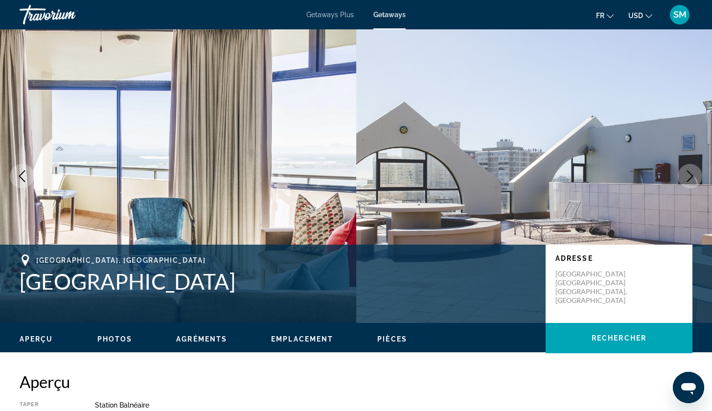
click at [685, 179] on icon "Next image" at bounding box center [690, 176] width 12 height 12
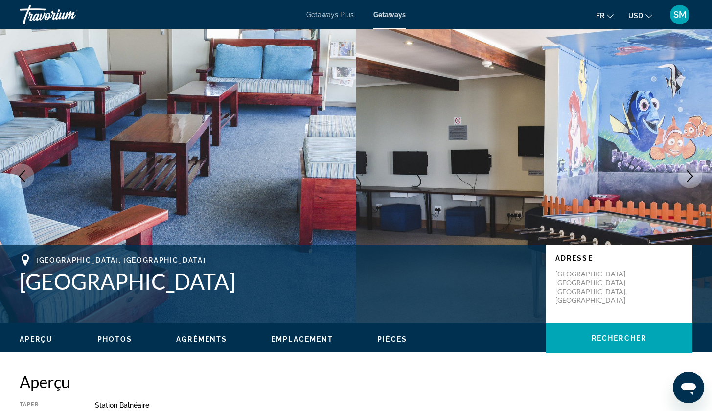
click at [685, 179] on icon "Next image" at bounding box center [690, 176] width 12 height 12
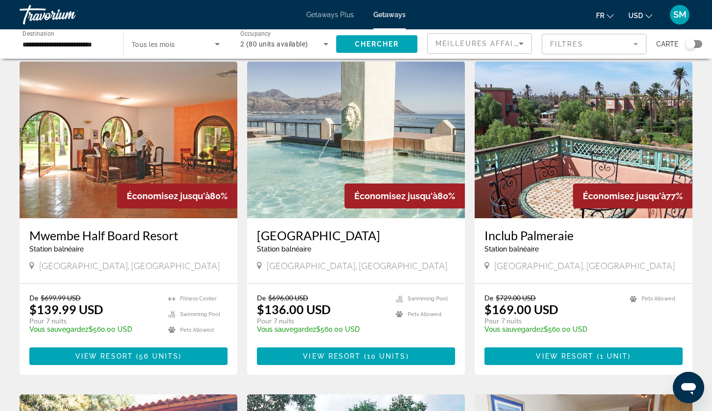
scroll to position [32, 0]
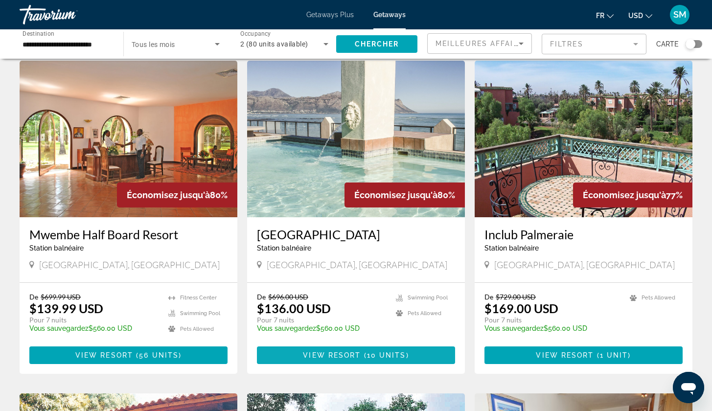
click at [383, 356] on span "10 units" at bounding box center [386, 355] width 39 height 8
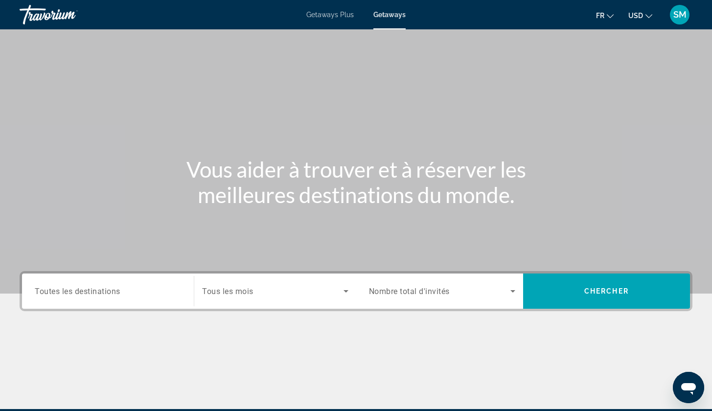
click at [128, 304] on div "Search widget" at bounding box center [108, 291] width 146 height 28
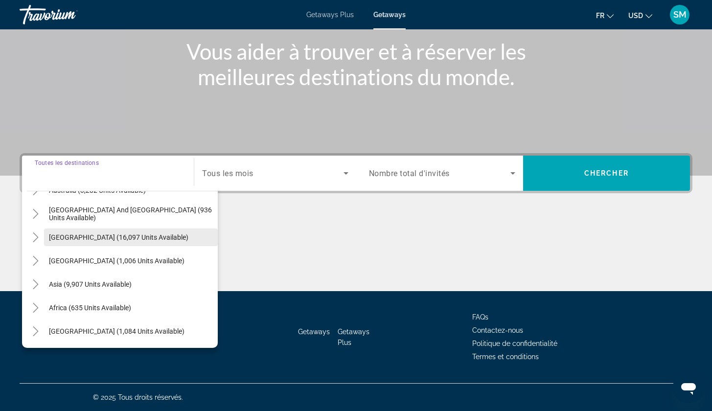
scroll to position [118, 0]
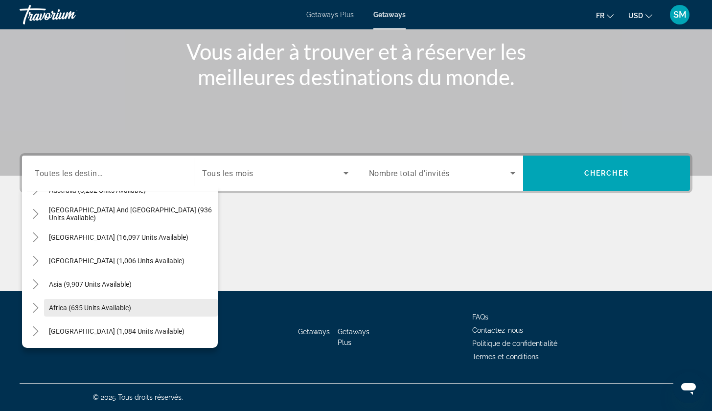
click at [112, 308] on span "Africa (635 units available)" at bounding box center [90, 308] width 82 height 8
type input "**********"
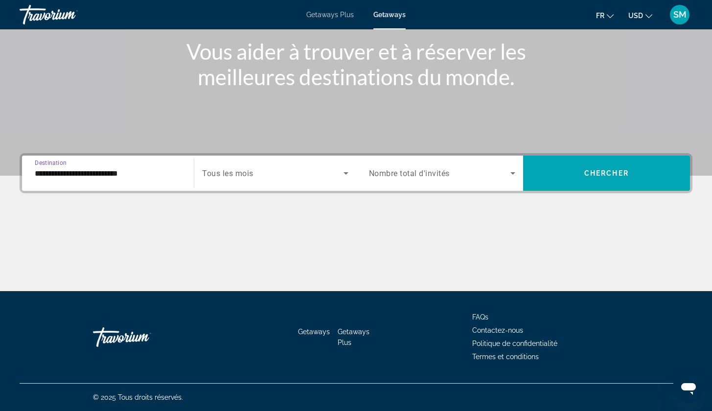
click at [438, 170] on span "Nombre total d'invités" at bounding box center [409, 173] width 81 height 9
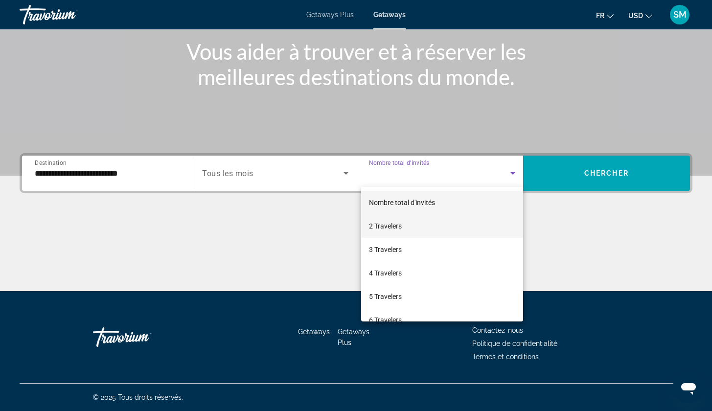
click at [401, 220] on mat-option "2 Travelers" at bounding box center [442, 225] width 162 height 23
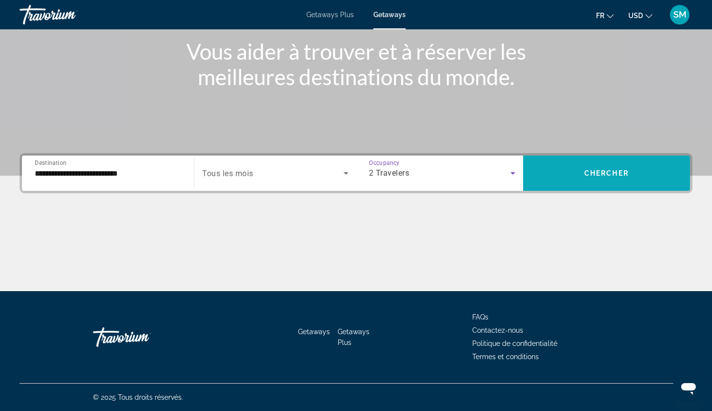
click at [563, 176] on span "Search widget" at bounding box center [606, 172] width 167 height 23
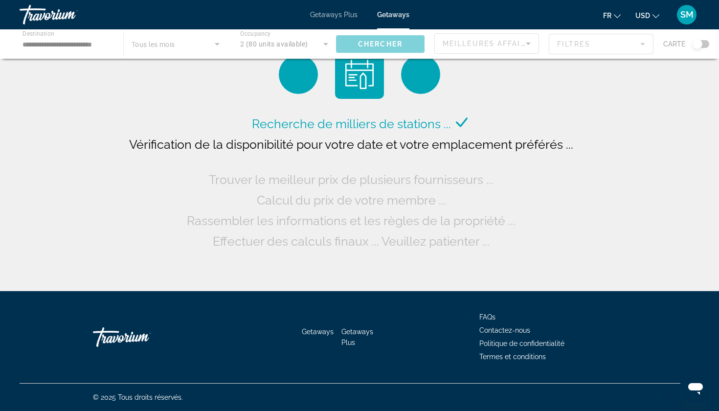
click at [90, 45] on div "Main content" at bounding box center [359, 43] width 719 height 29
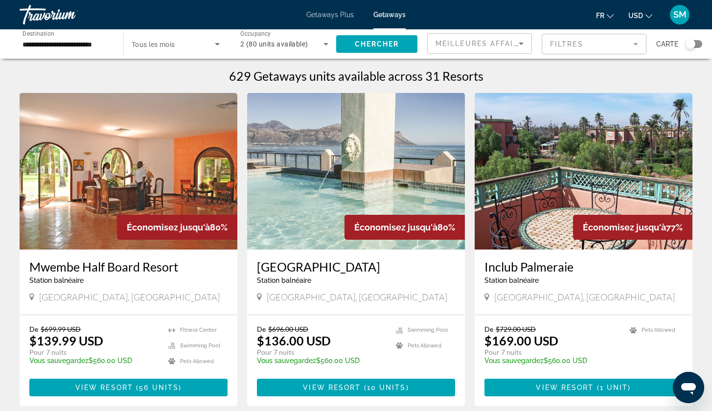
click at [90, 45] on input "**********" at bounding box center [67, 45] width 88 height 12
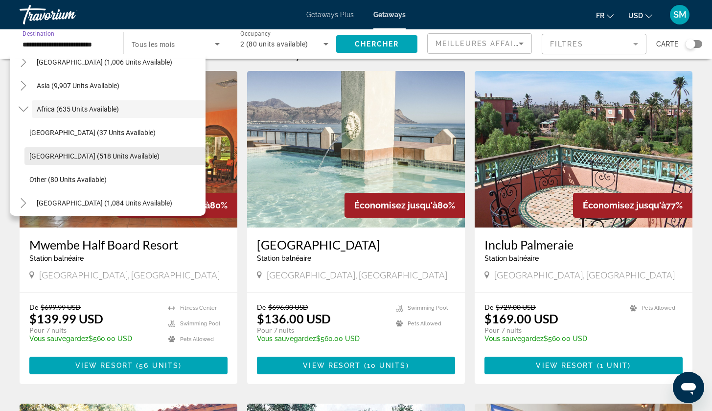
scroll to position [23, 0]
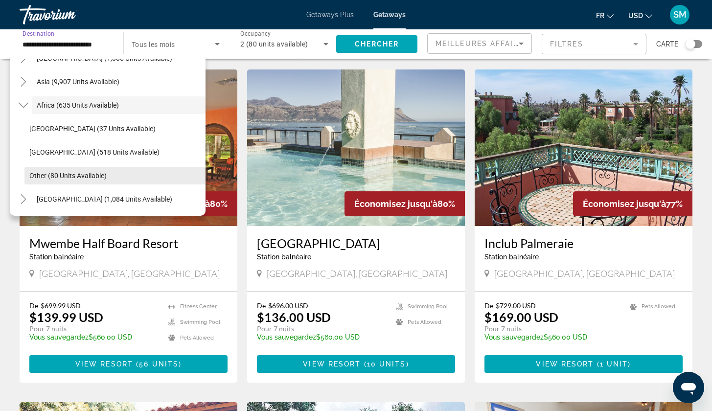
click at [81, 172] on span "Other (80 units available)" at bounding box center [67, 176] width 77 height 8
type input "**********"
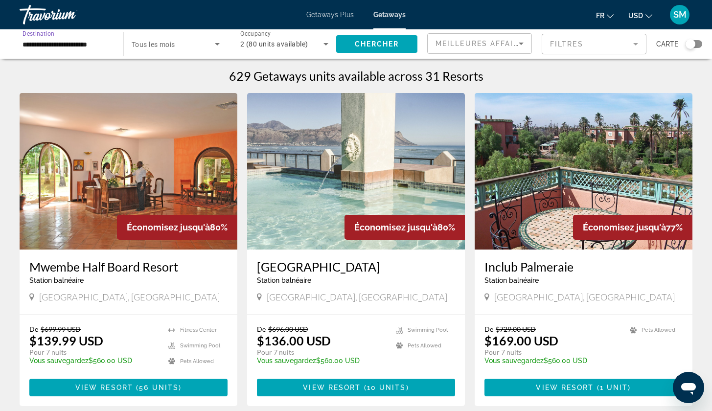
scroll to position [0, 0]
click at [404, 43] on span "Search widget" at bounding box center [376, 43] width 81 height 23
